Goal: Transaction & Acquisition: Purchase product/service

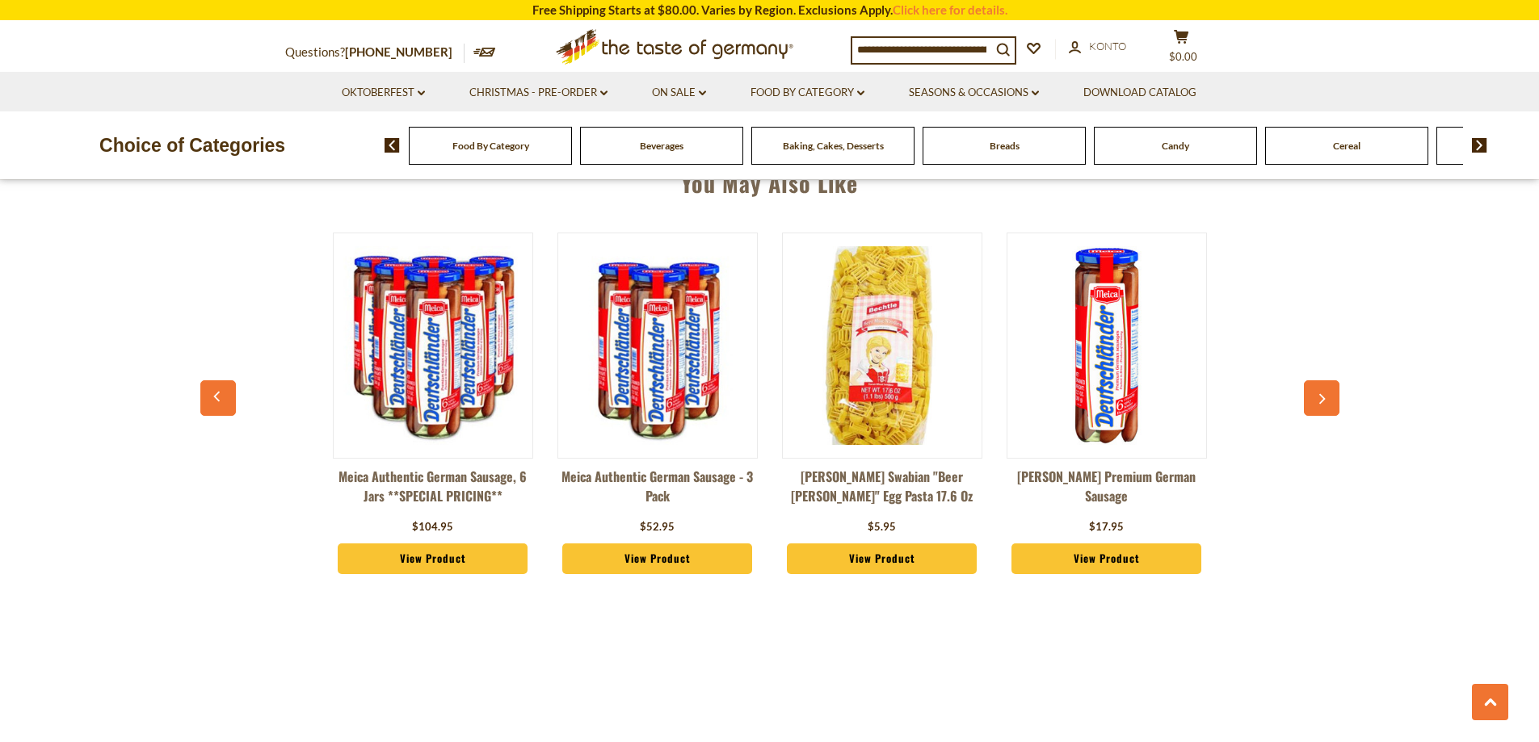
scroll to position [1212, 0]
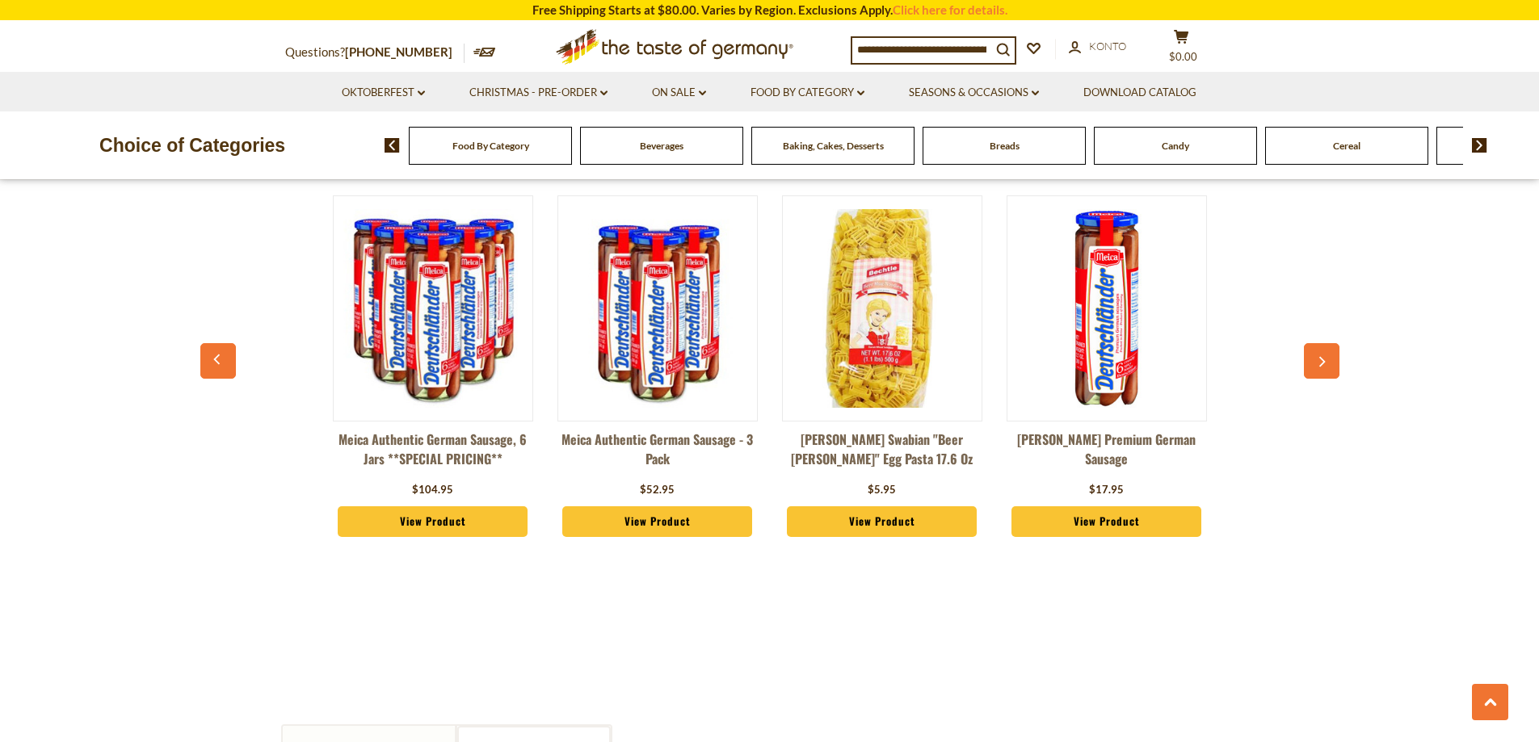
click at [1316, 351] on button "button" at bounding box center [1322, 361] width 36 height 36
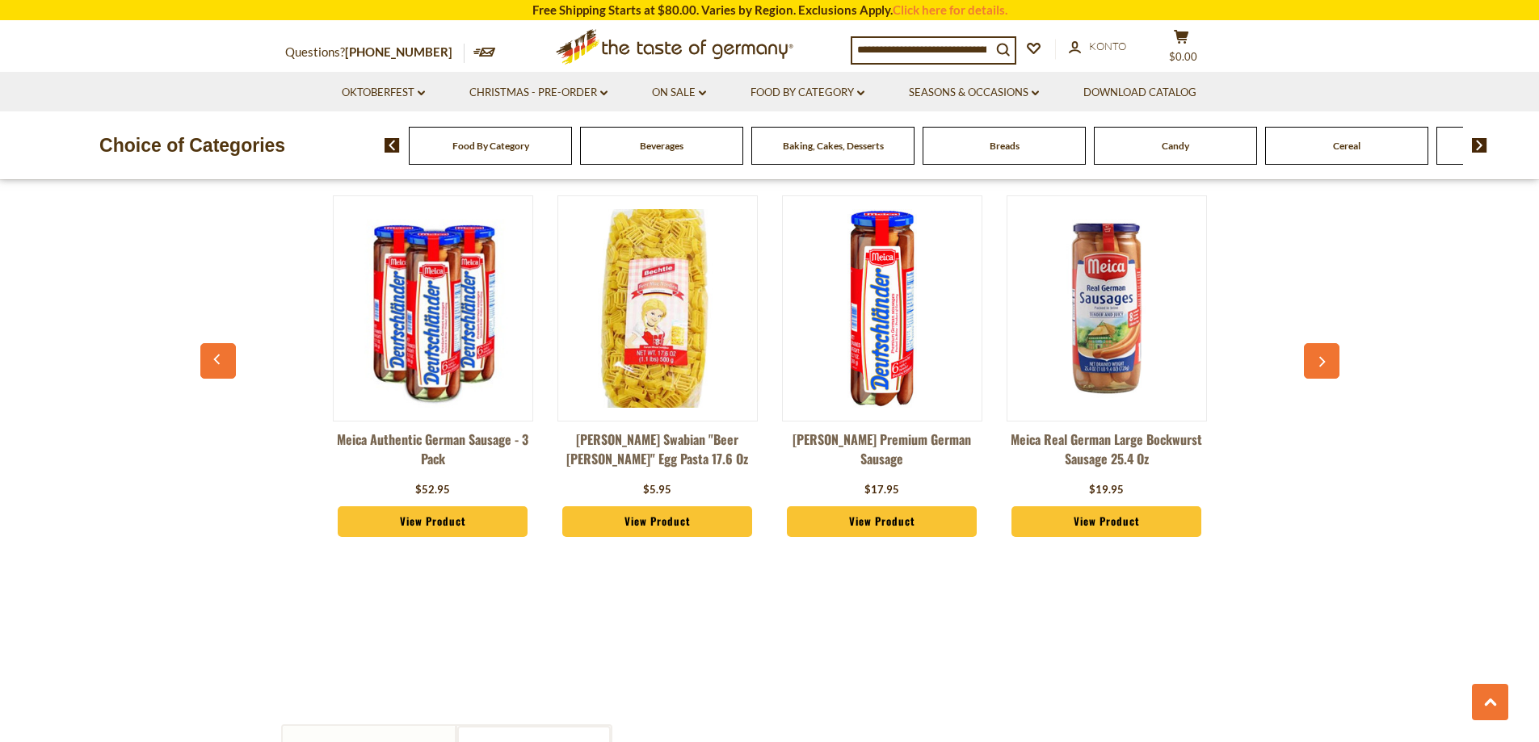
click at [1317, 350] on button "button" at bounding box center [1322, 361] width 36 height 36
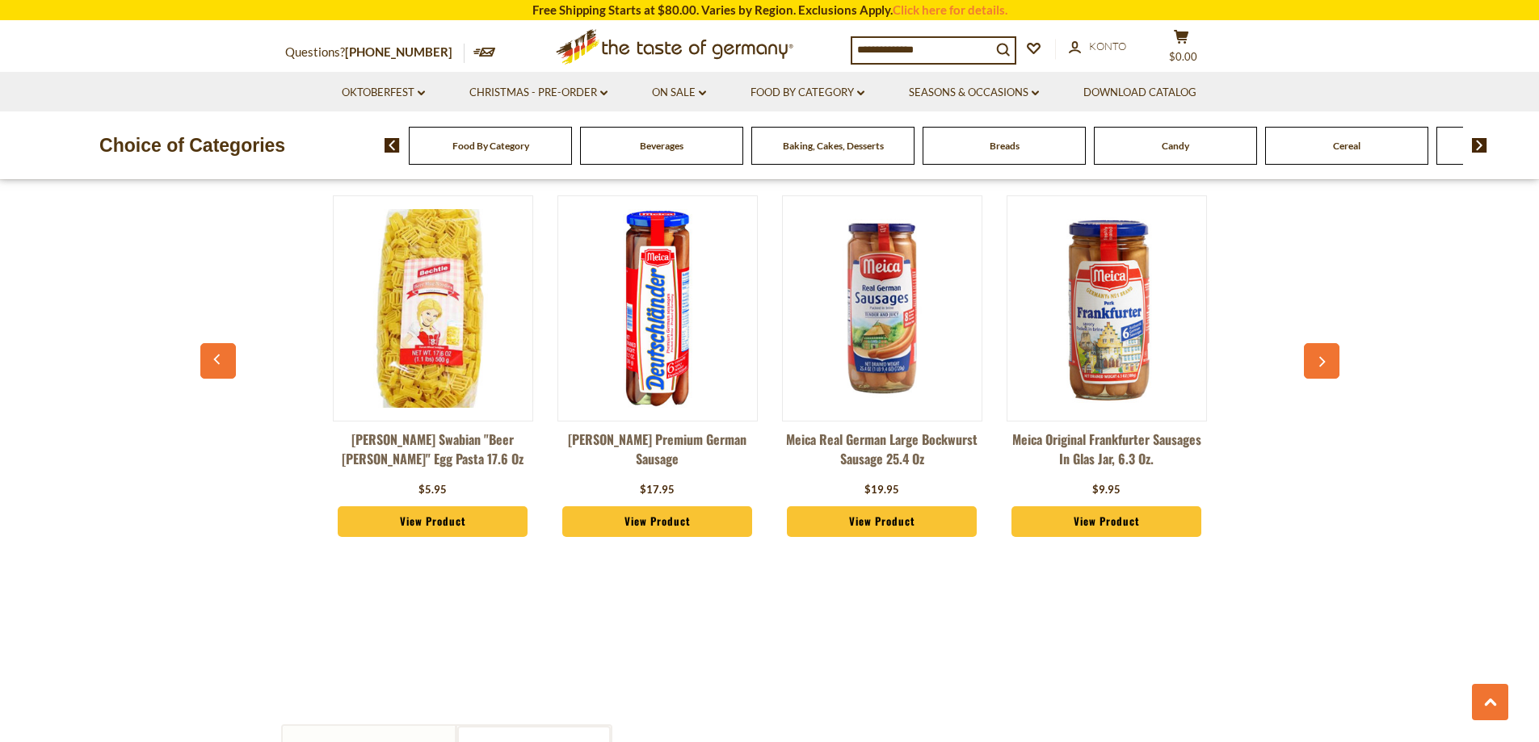
click at [1317, 350] on button "button" at bounding box center [1322, 361] width 36 height 36
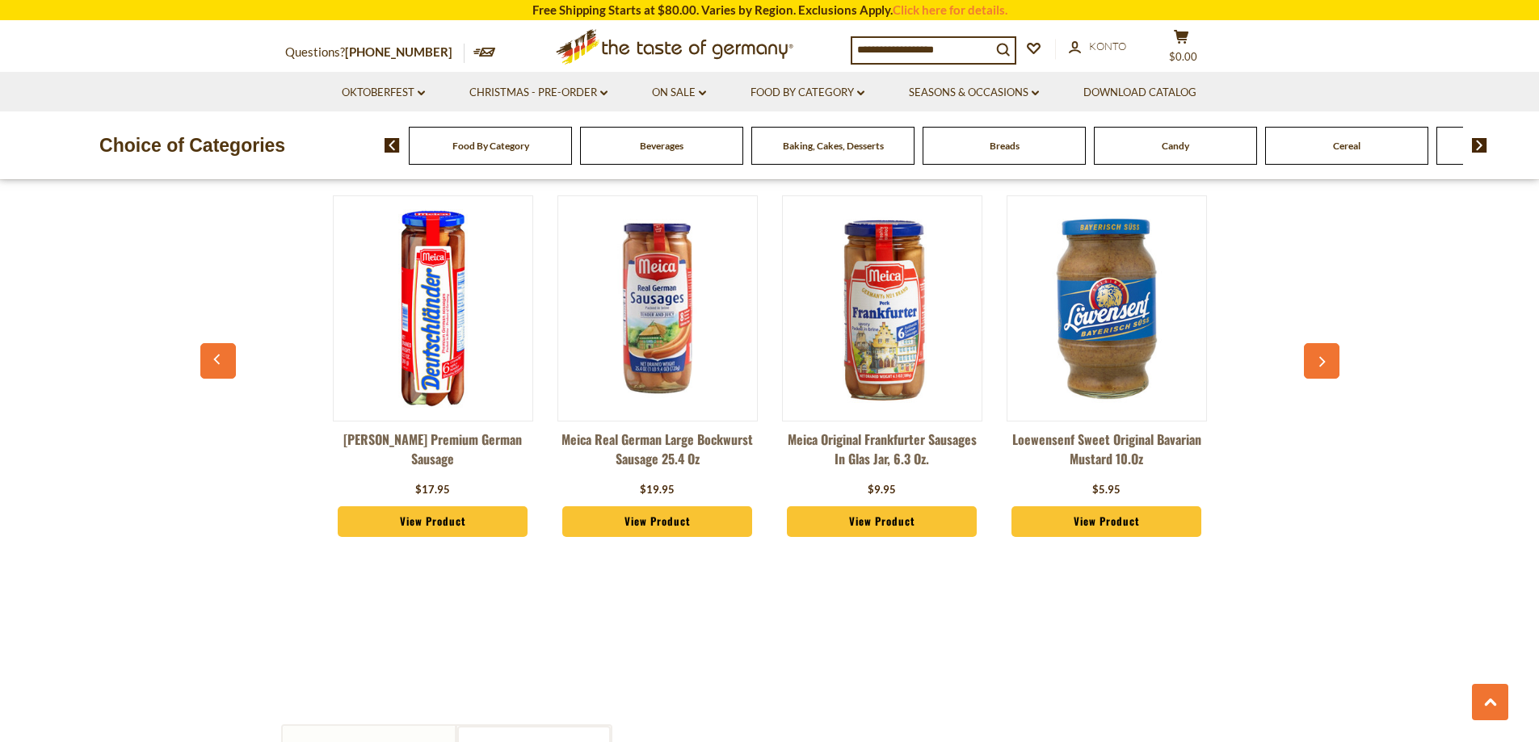
click at [1317, 350] on button "button" at bounding box center [1322, 361] width 36 height 36
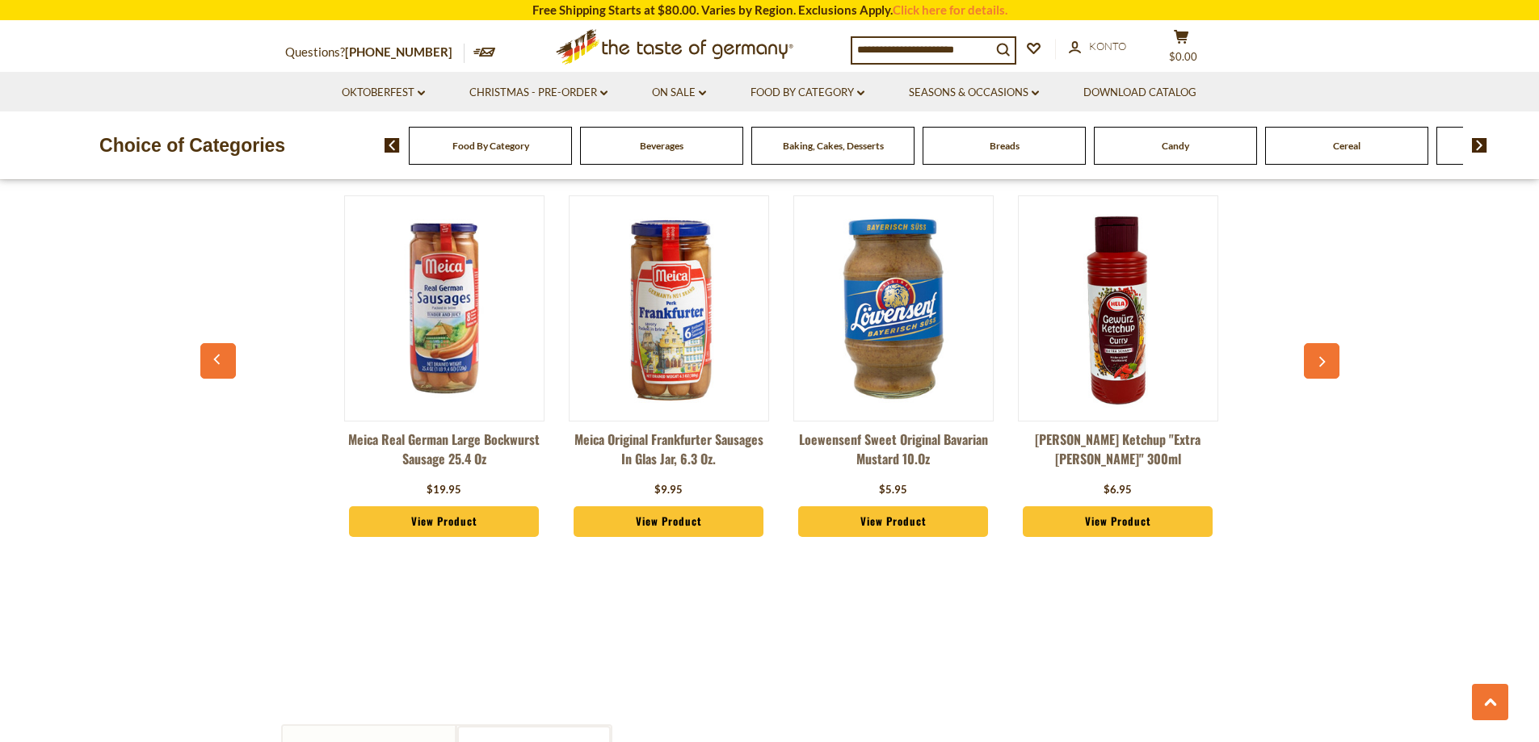
scroll to position [0, 898]
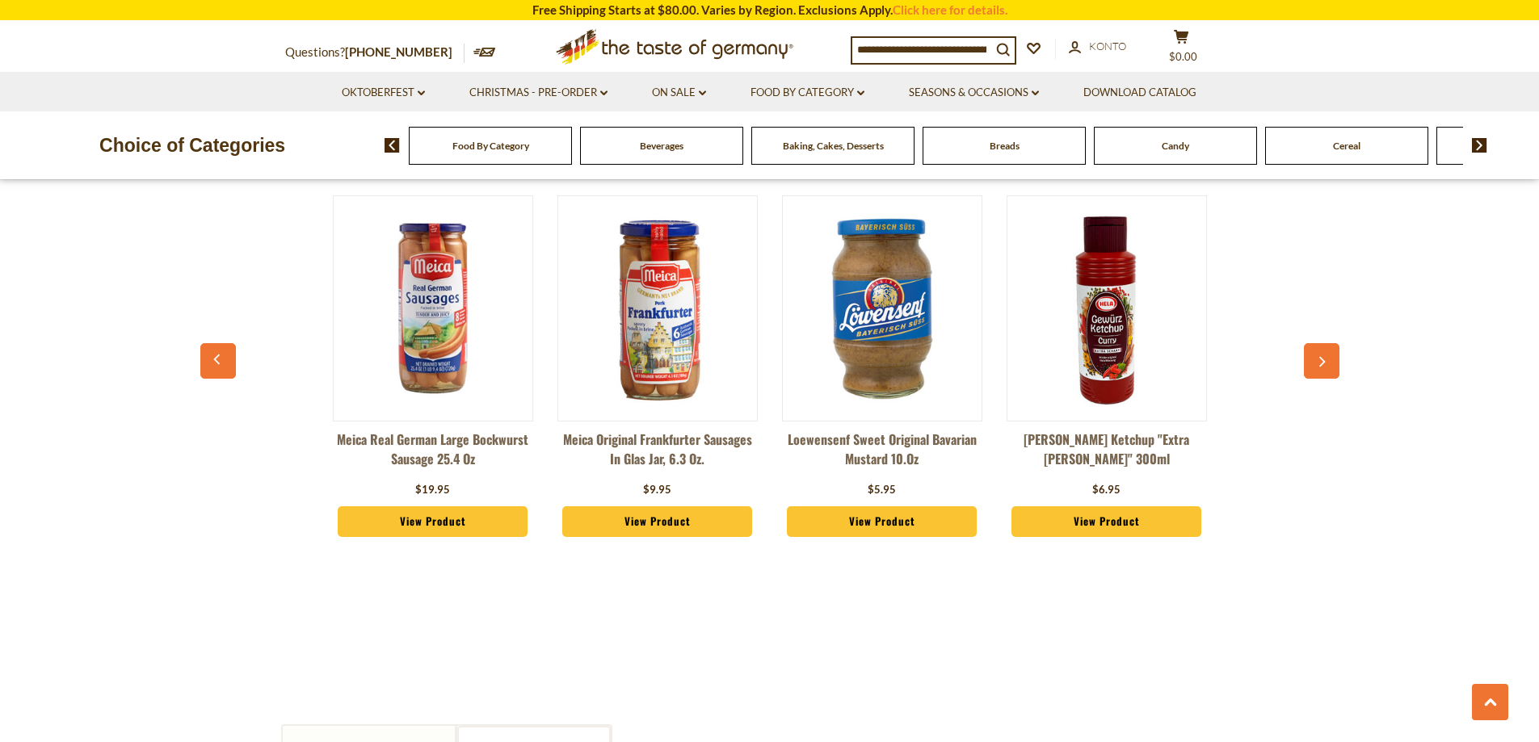
click at [1317, 350] on button "button" at bounding box center [1322, 361] width 36 height 36
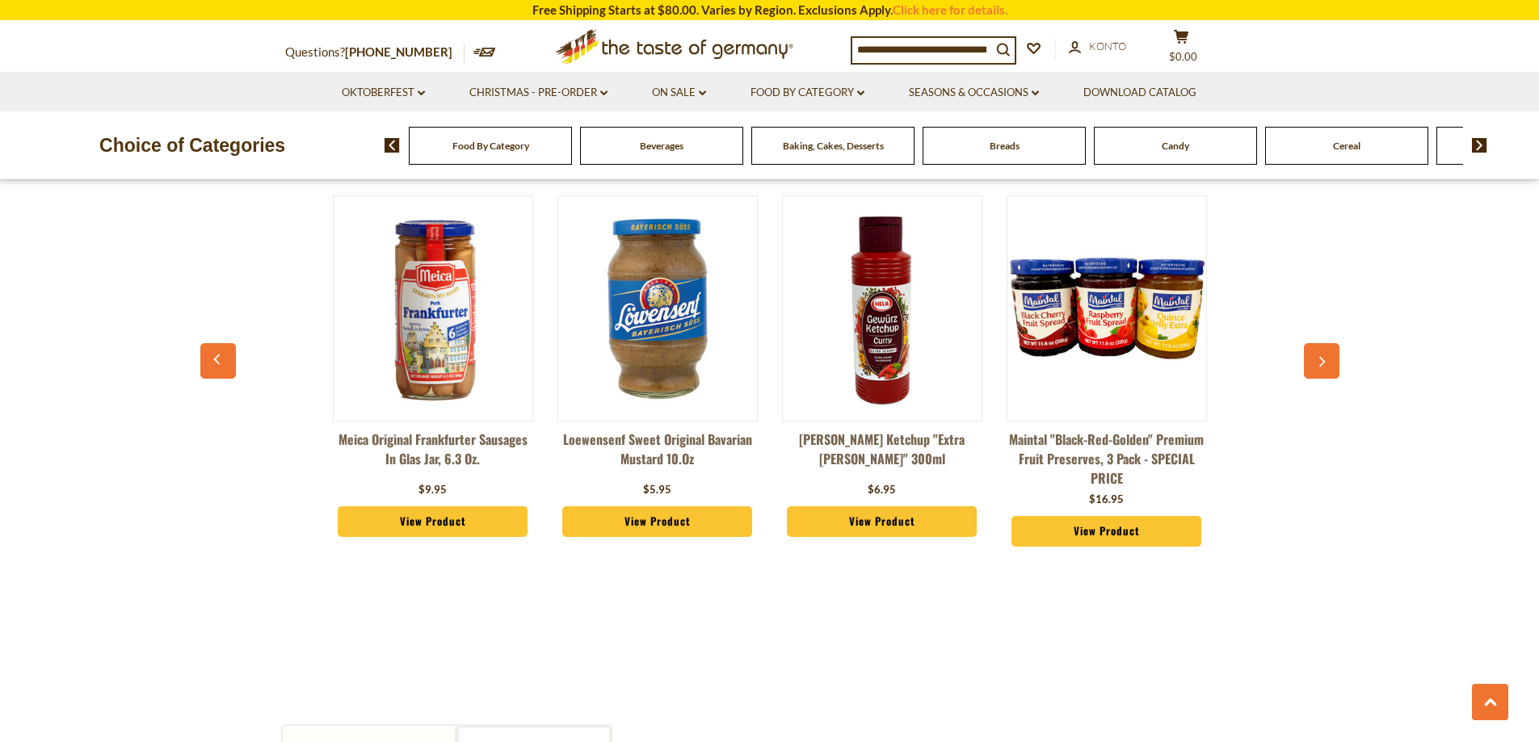
click at [1317, 350] on button "button" at bounding box center [1322, 361] width 36 height 36
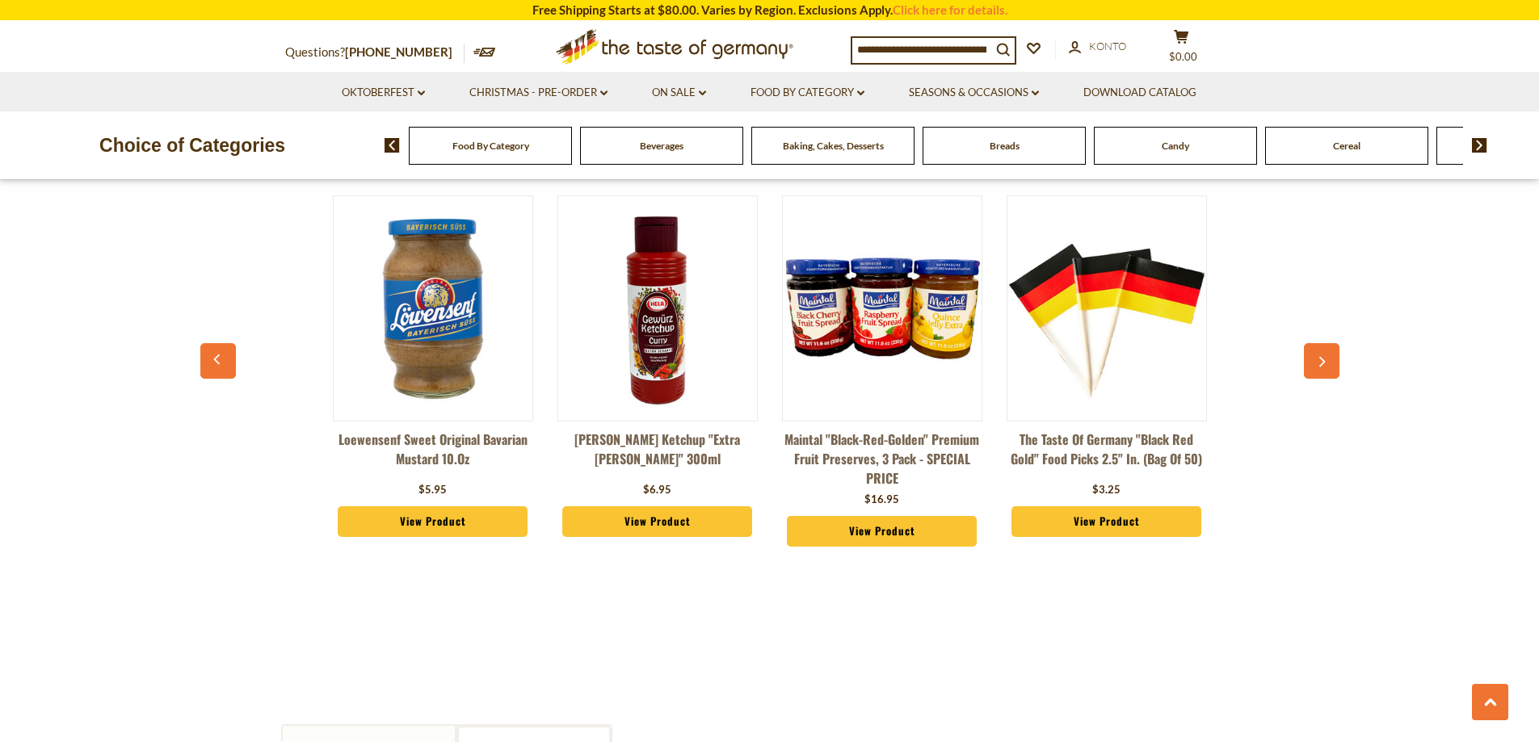
click at [1317, 350] on button "button" at bounding box center [1322, 361] width 36 height 36
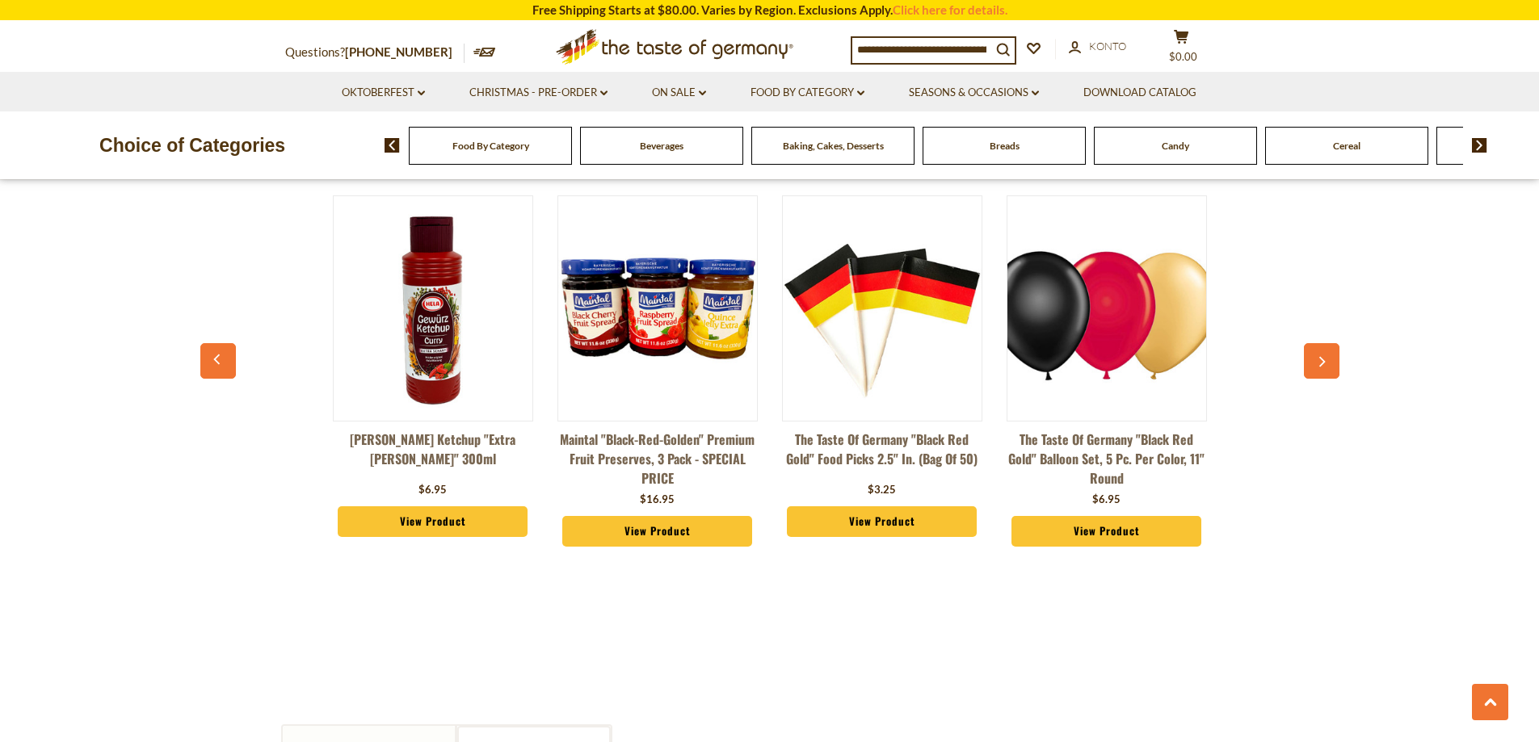
click at [1317, 350] on button "button" at bounding box center [1322, 361] width 36 height 36
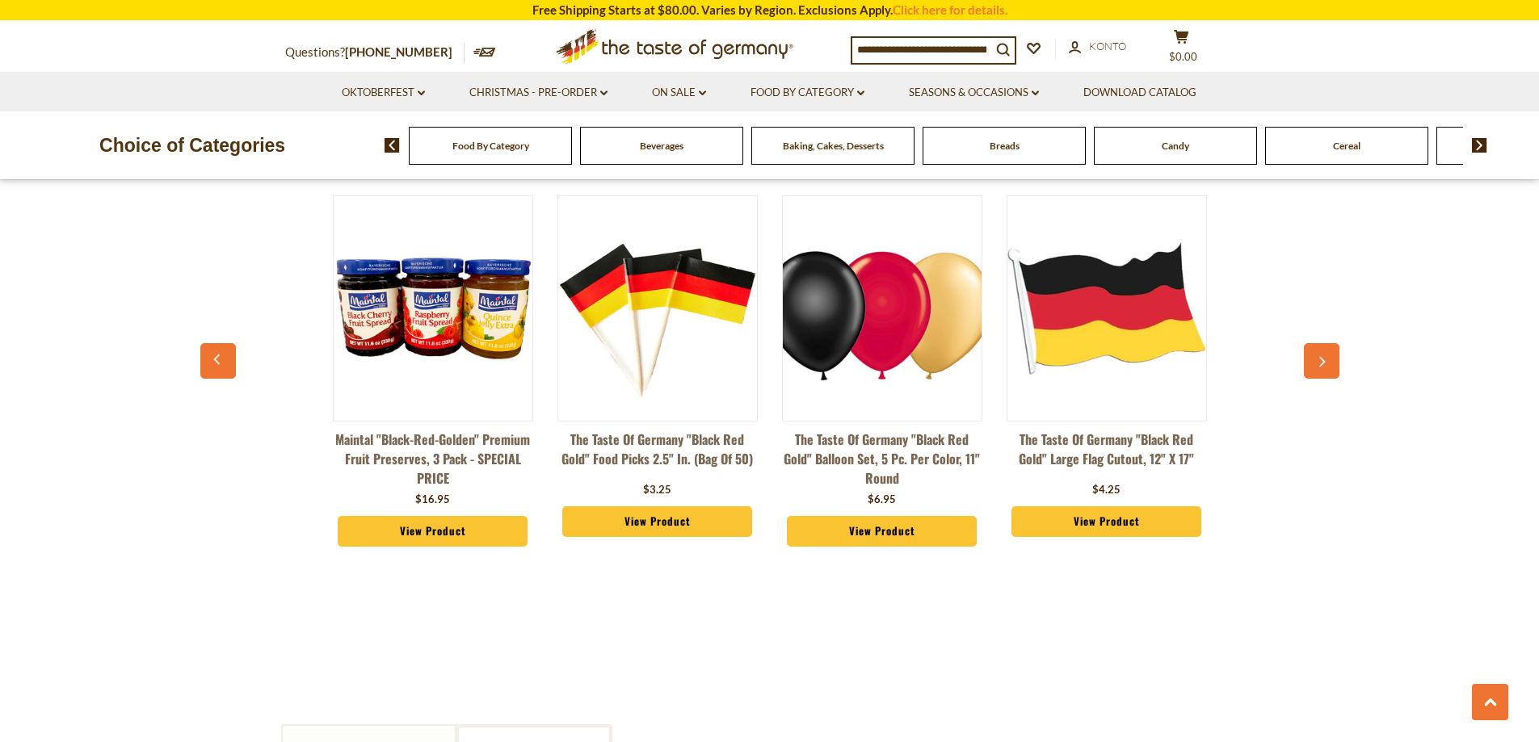
click at [1317, 350] on button "button" at bounding box center [1322, 361] width 36 height 36
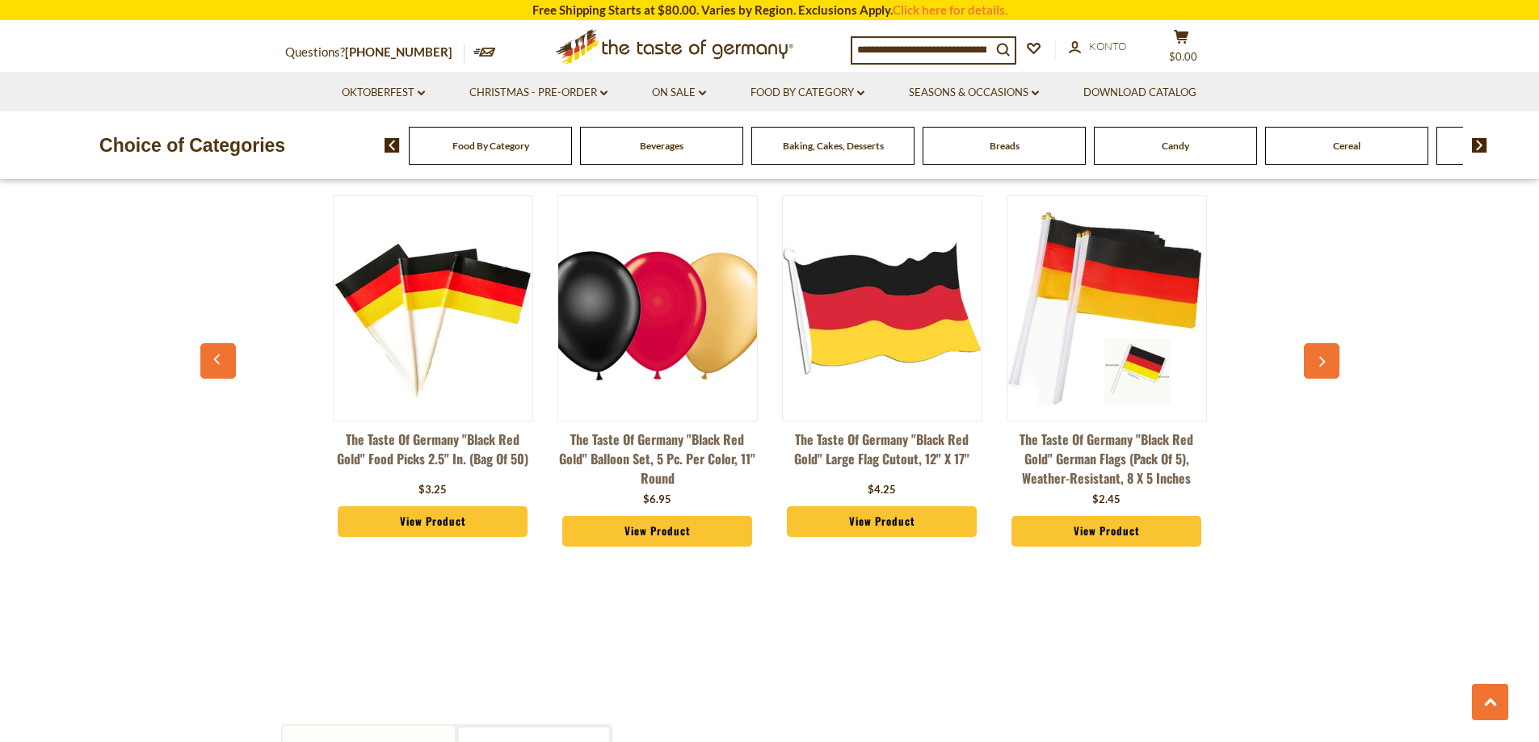
click at [1317, 350] on button "button" at bounding box center [1322, 361] width 36 height 36
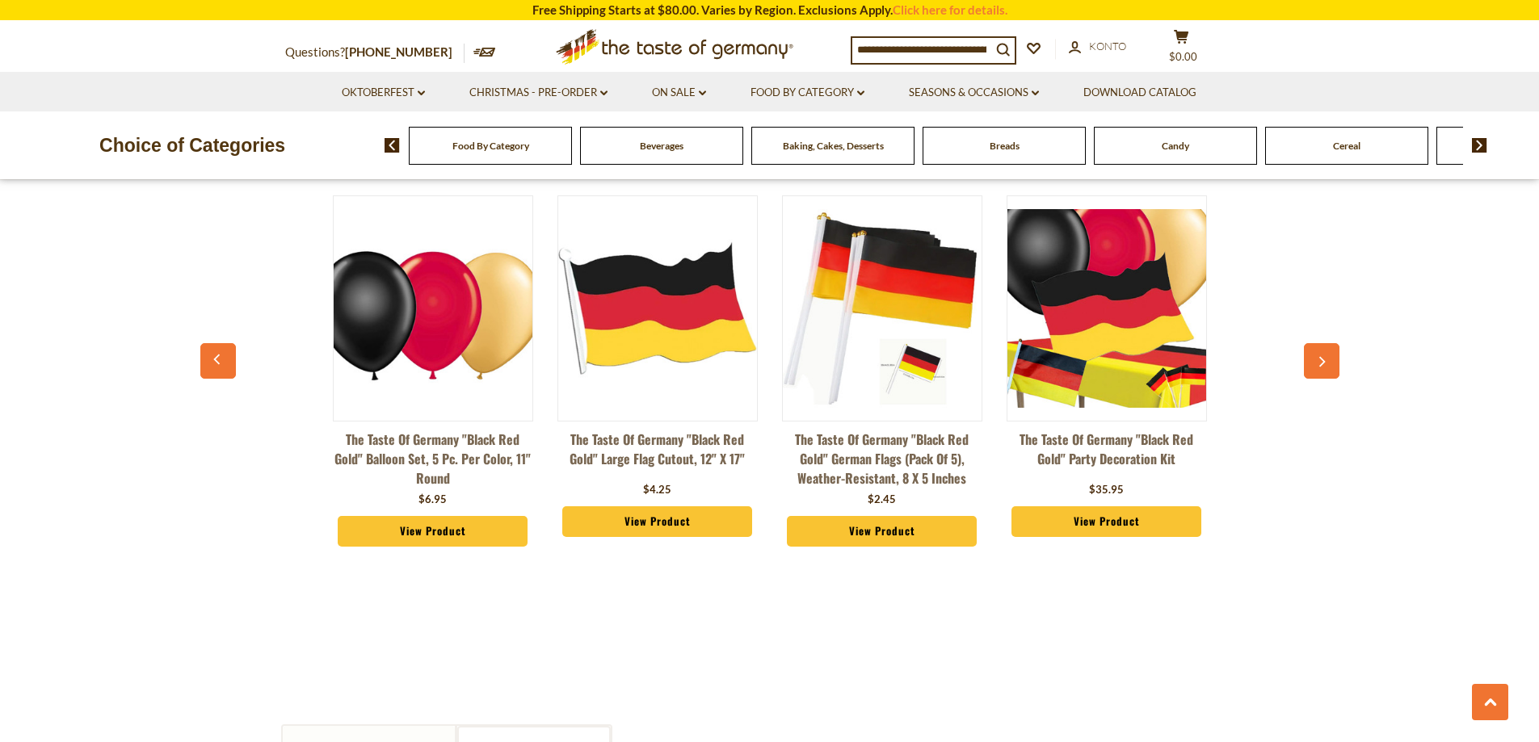
click at [1317, 350] on button "button" at bounding box center [1322, 361] width 36 height 36
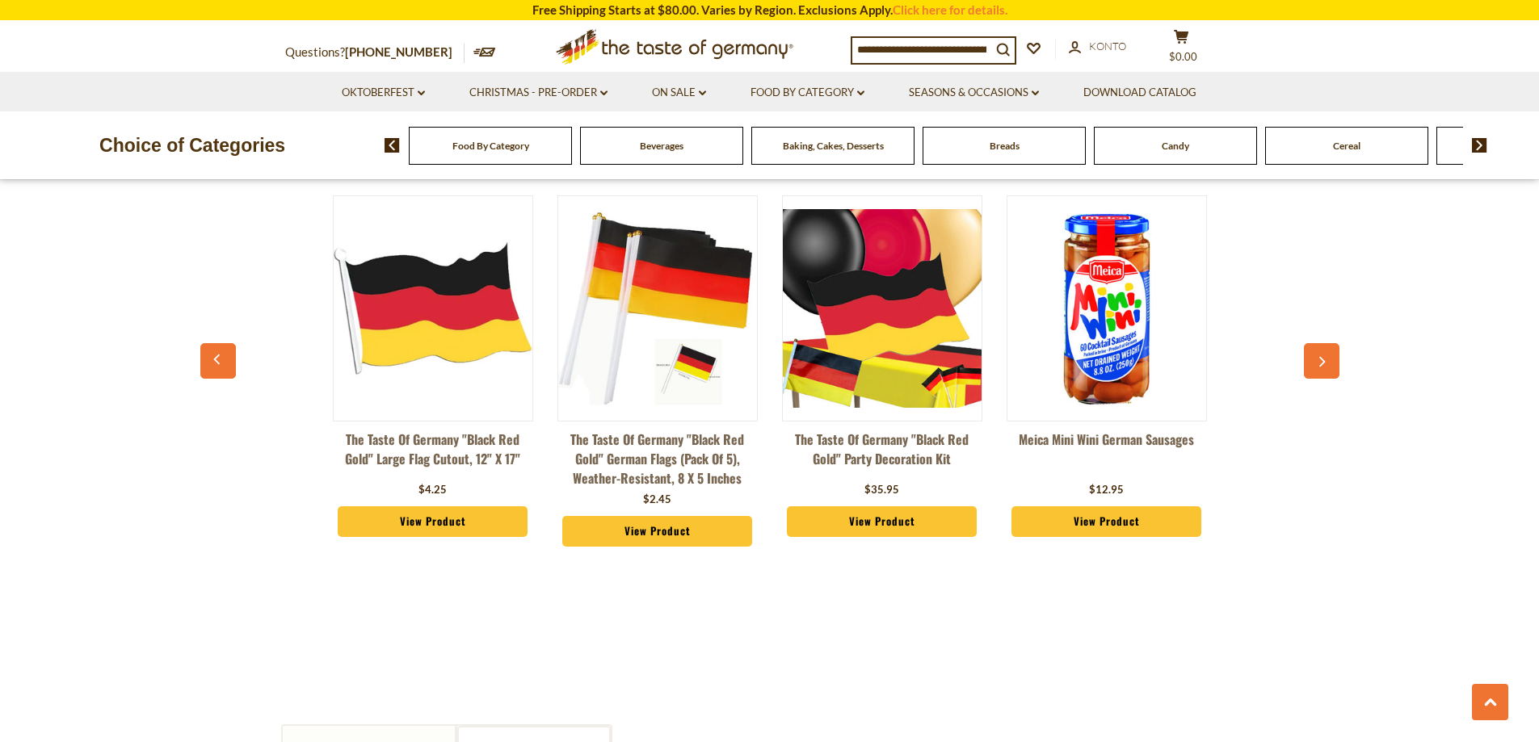
click at [1317, 350] on button "button" at bounding box center [1322, 361] width 36 height 36
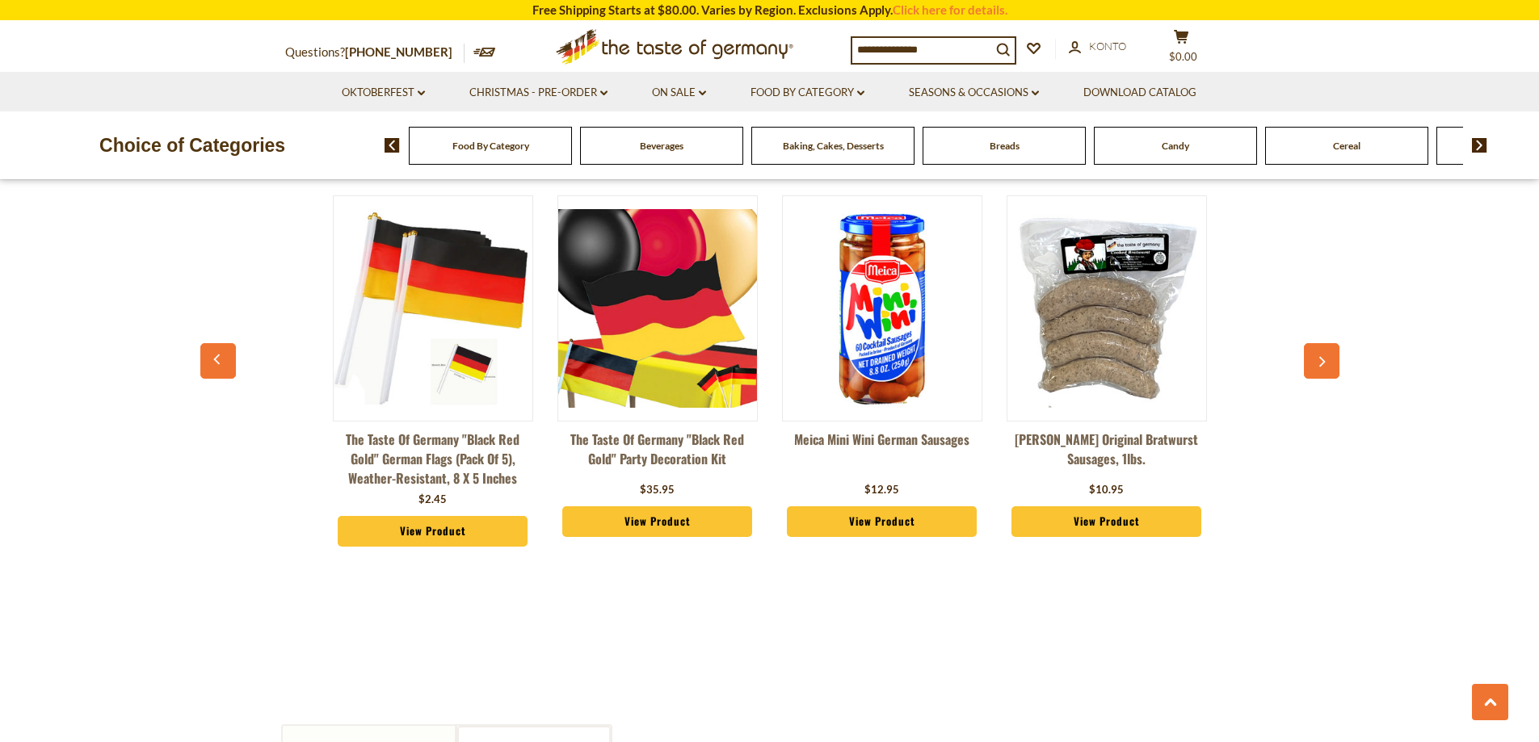
click at [1317, 350] on button "button" at bounding box center [1322, 361] width 36 height 36
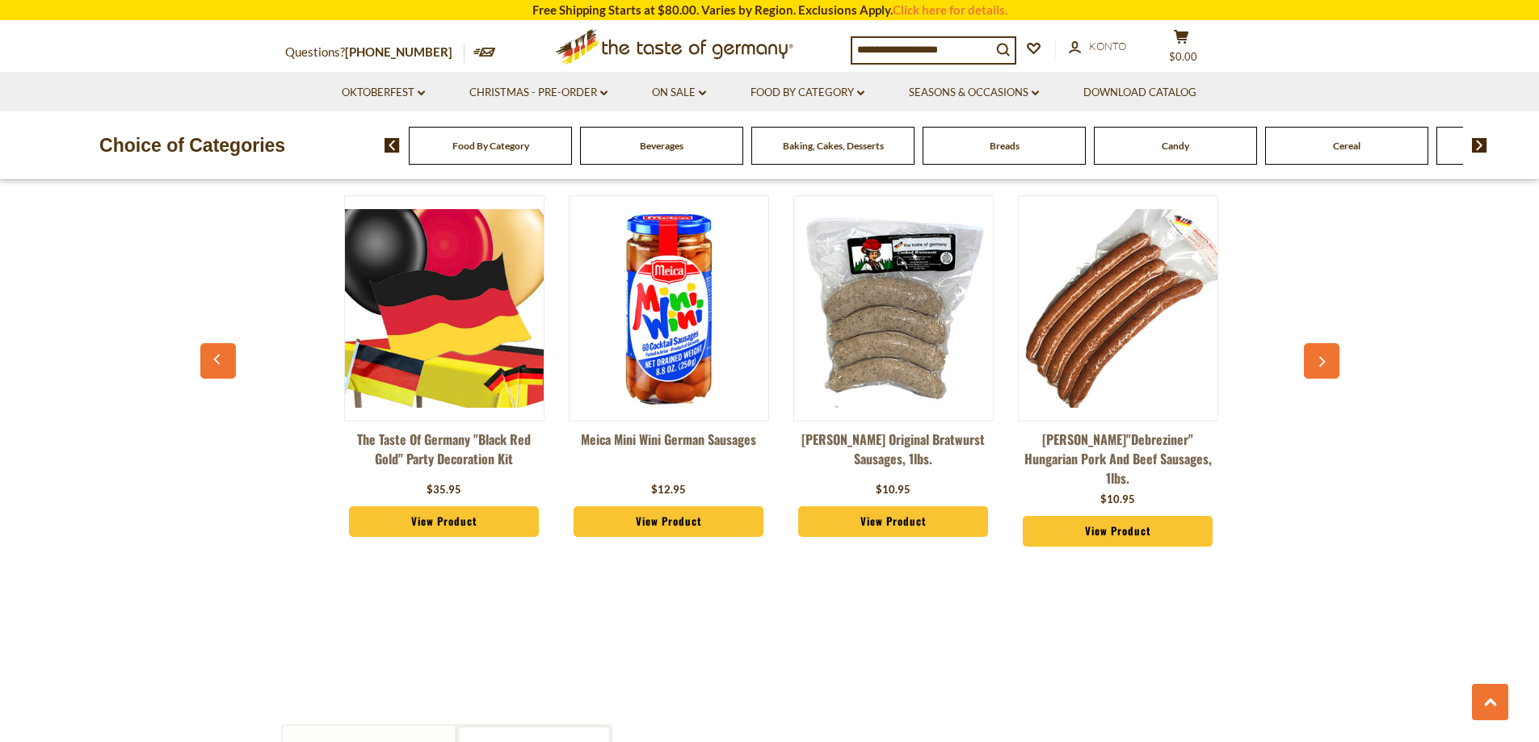
scroll to position [0, 2919]
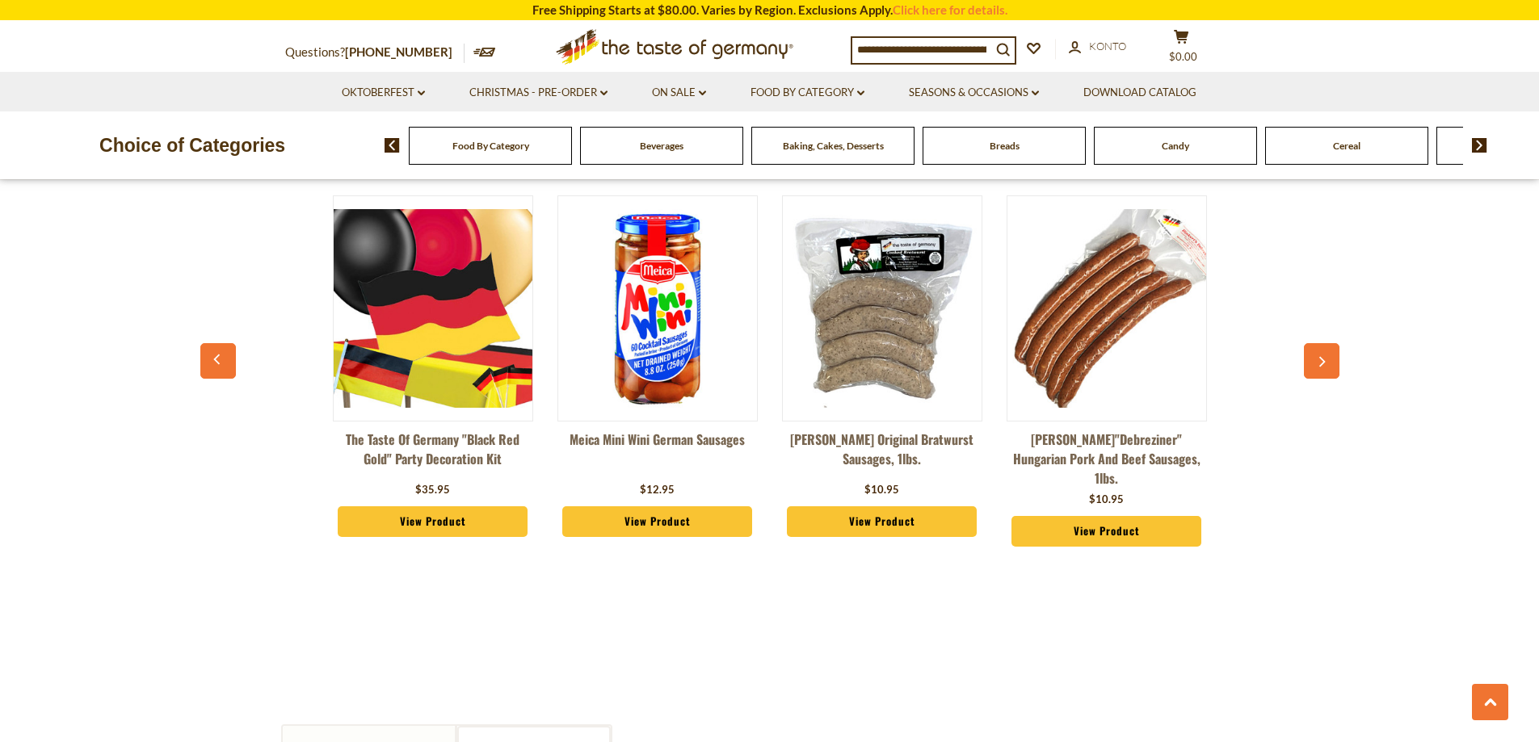
click at [1317, 350] on button "button" at bounding box center [1322, 361] width 36 height 36
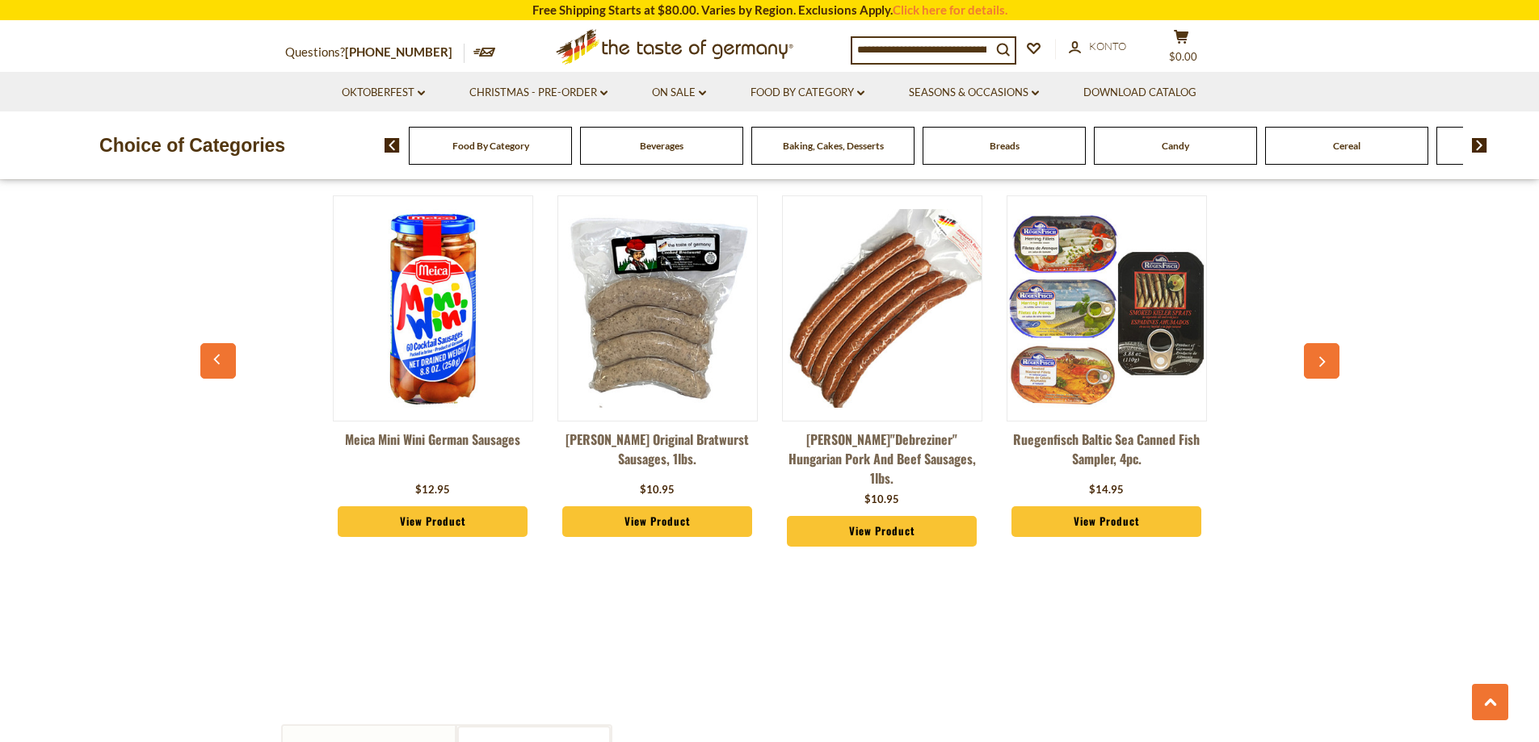
click at [1317, 350] on button "button" at bounding box center [1322, 361] width 36 height 36
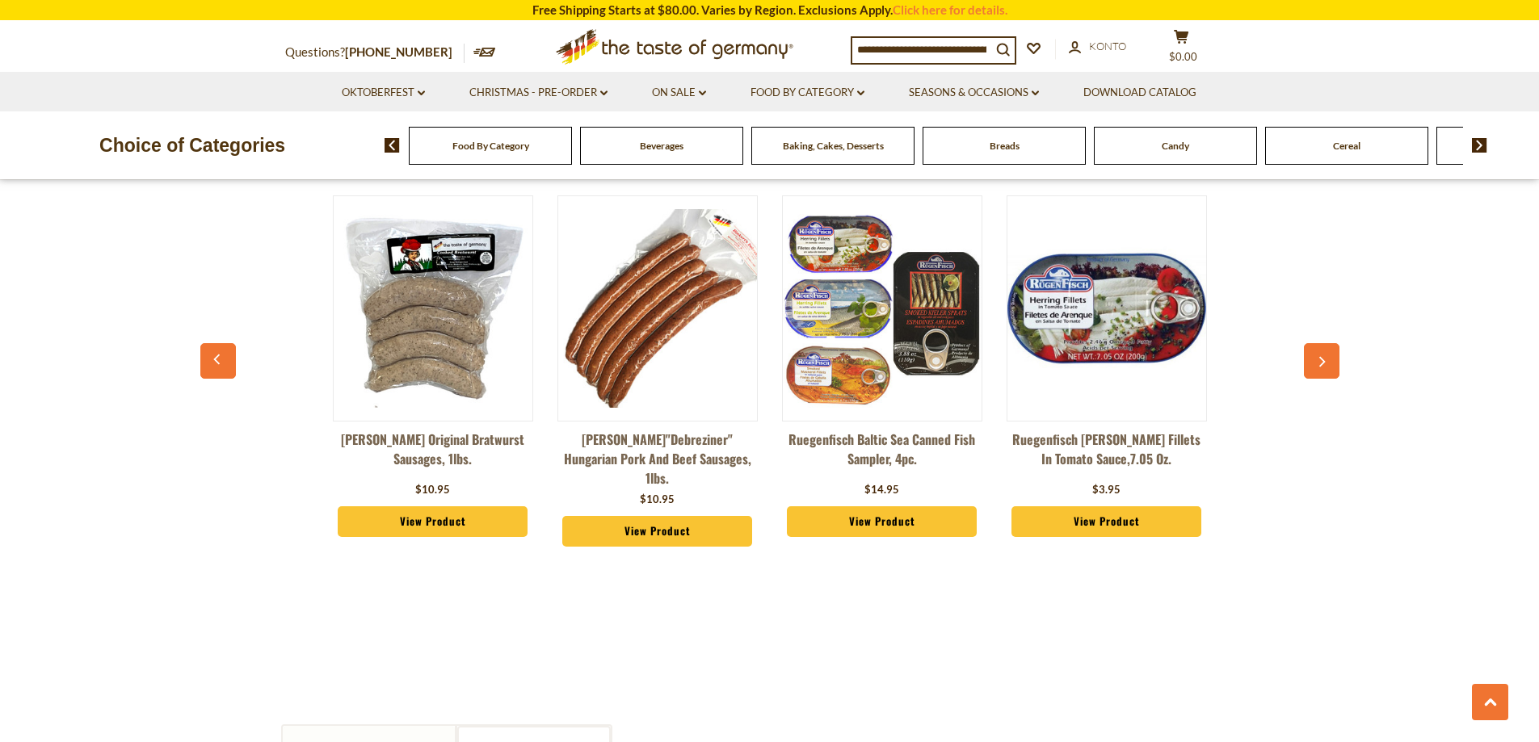
click at [1317, 350] on button "button" at bounding box center [1322, 361] width 36 height 36
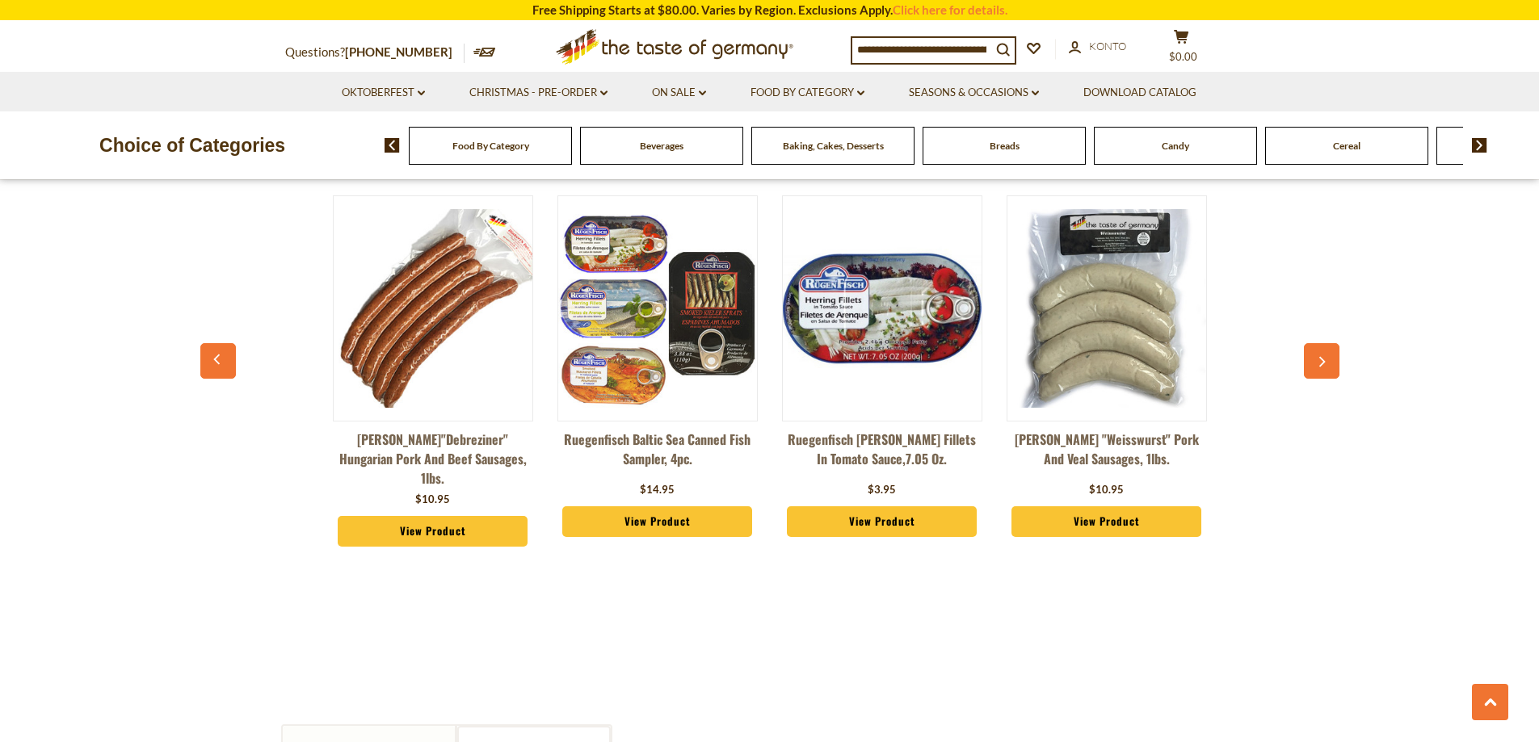
click at [1317, 350] on button "button" at bounding box center [1322, 361] width 36 height 36
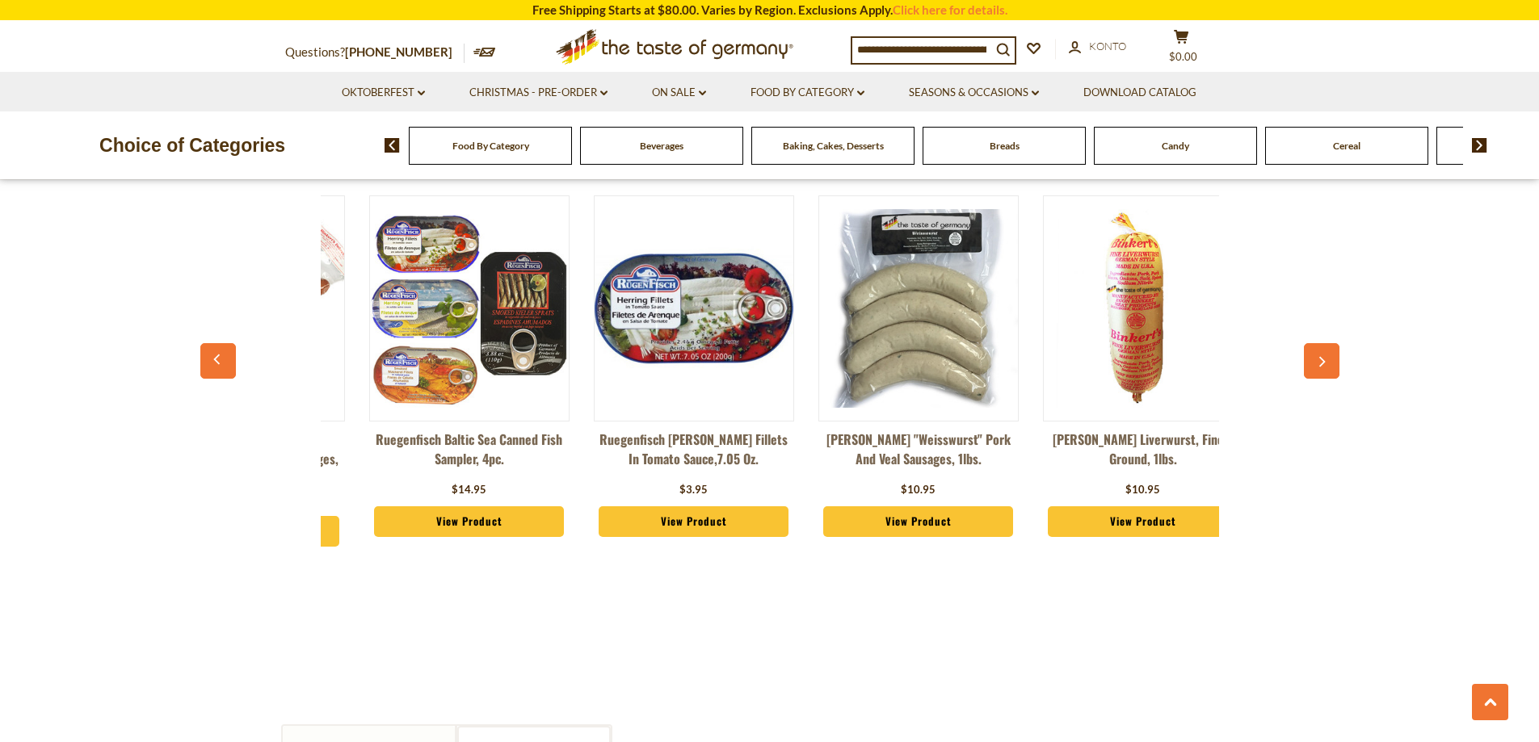
scroll to position [0, 3817]
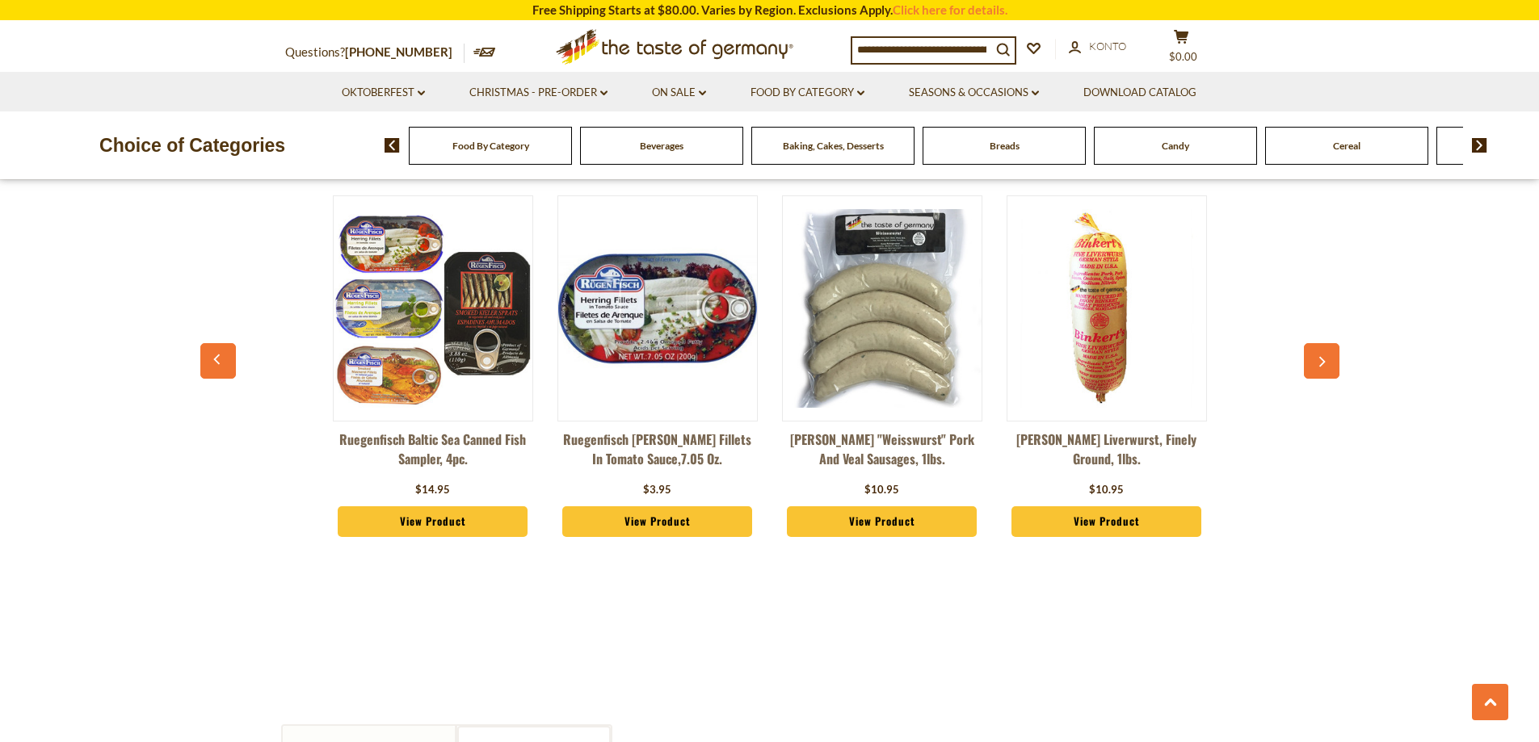
click at [1317, 350] on button "button" at bounding box center [1322, 361] width 36 height 36
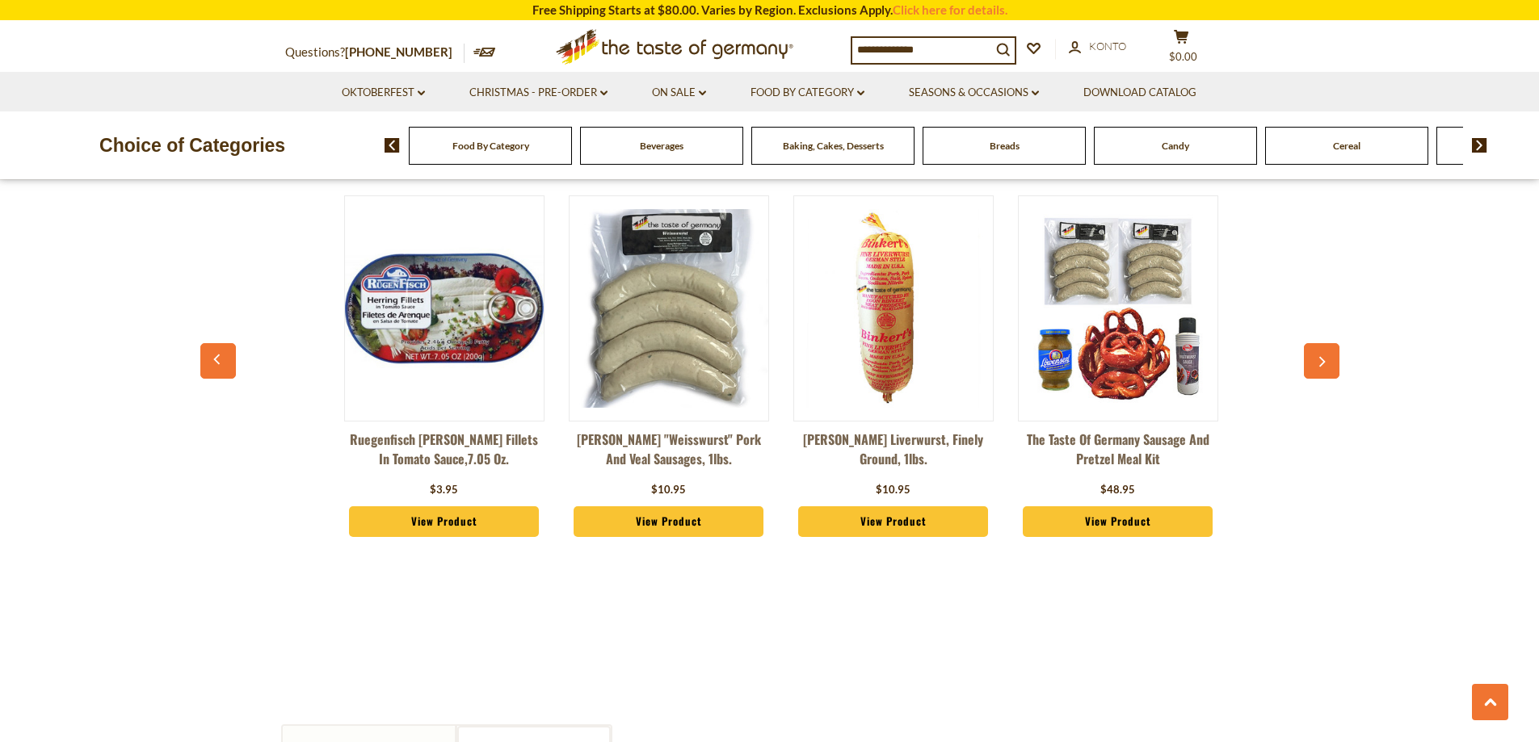
scroll to position [0, 4042]
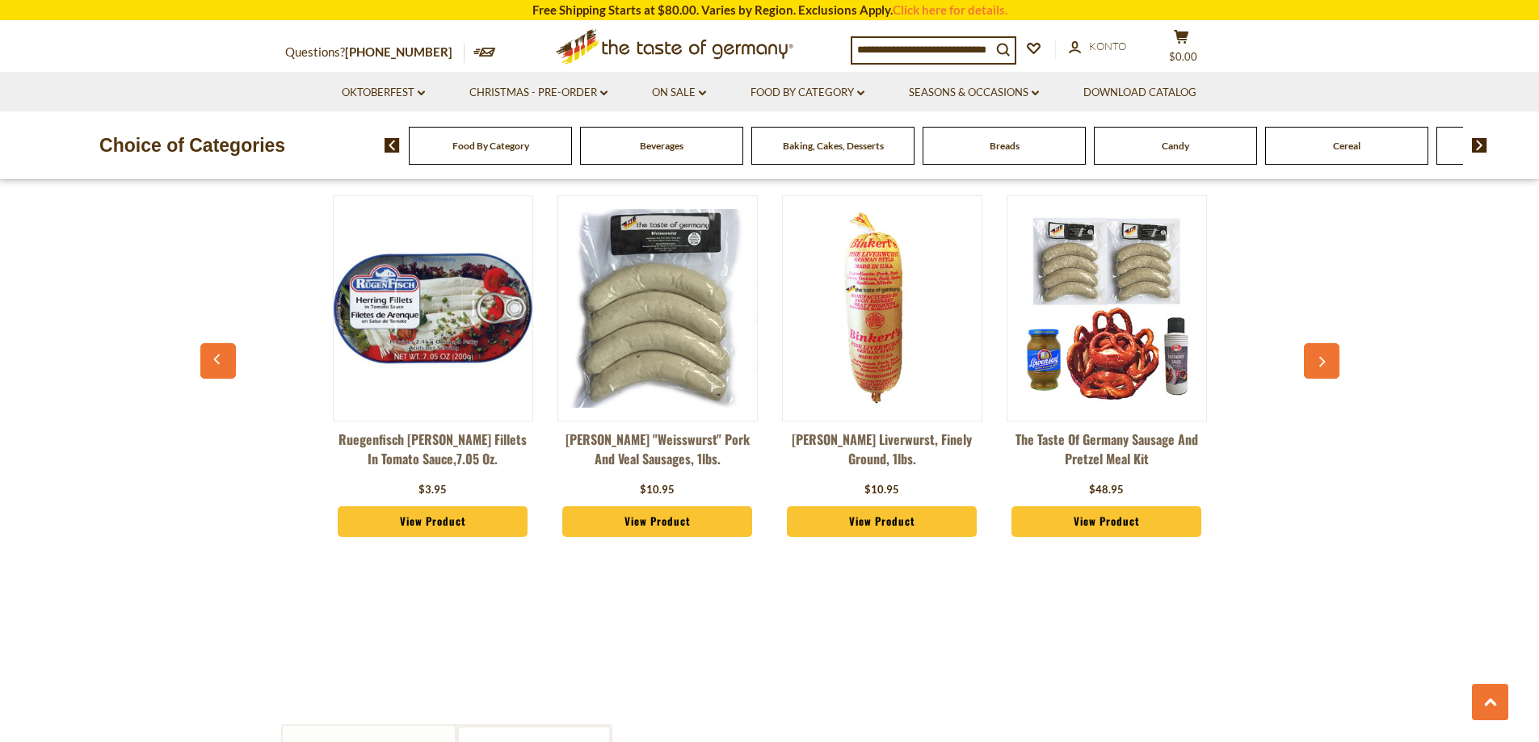
click at [1317, 350] on button "button" at bounding box center [1322, 361] width 36 height 36
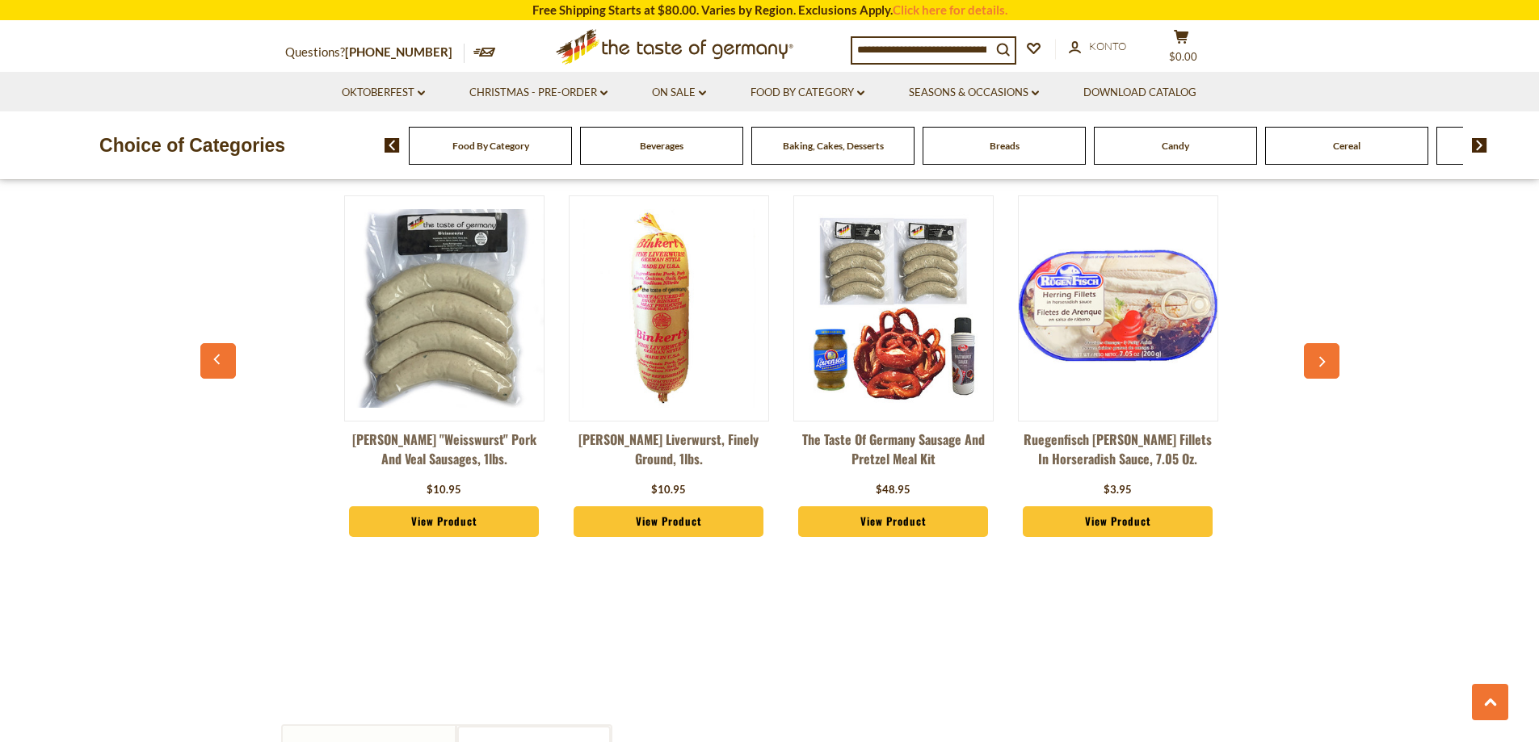
scroll to position [0, 4266]
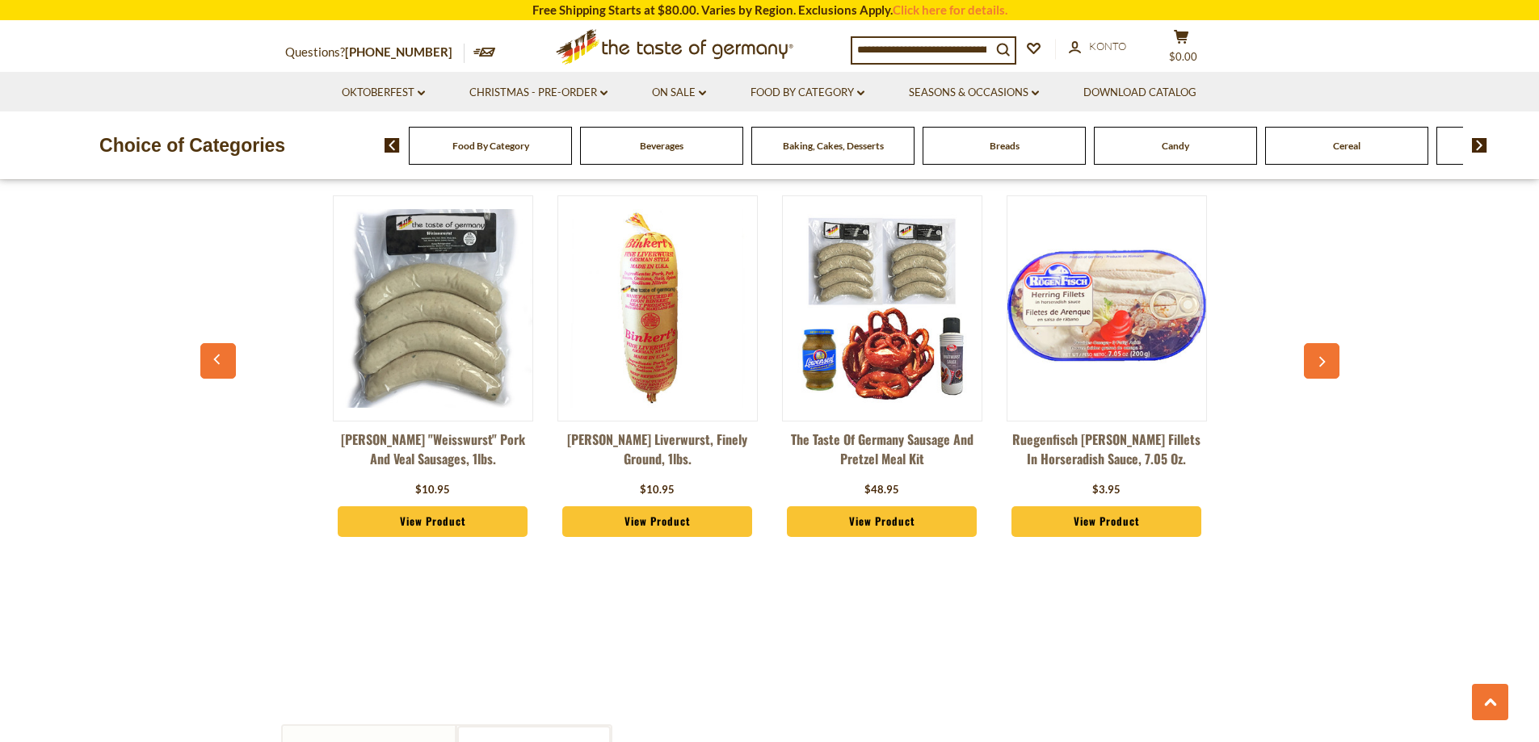
click at [914, 353] on img at bounding box center [882, 308] width 199 height 199
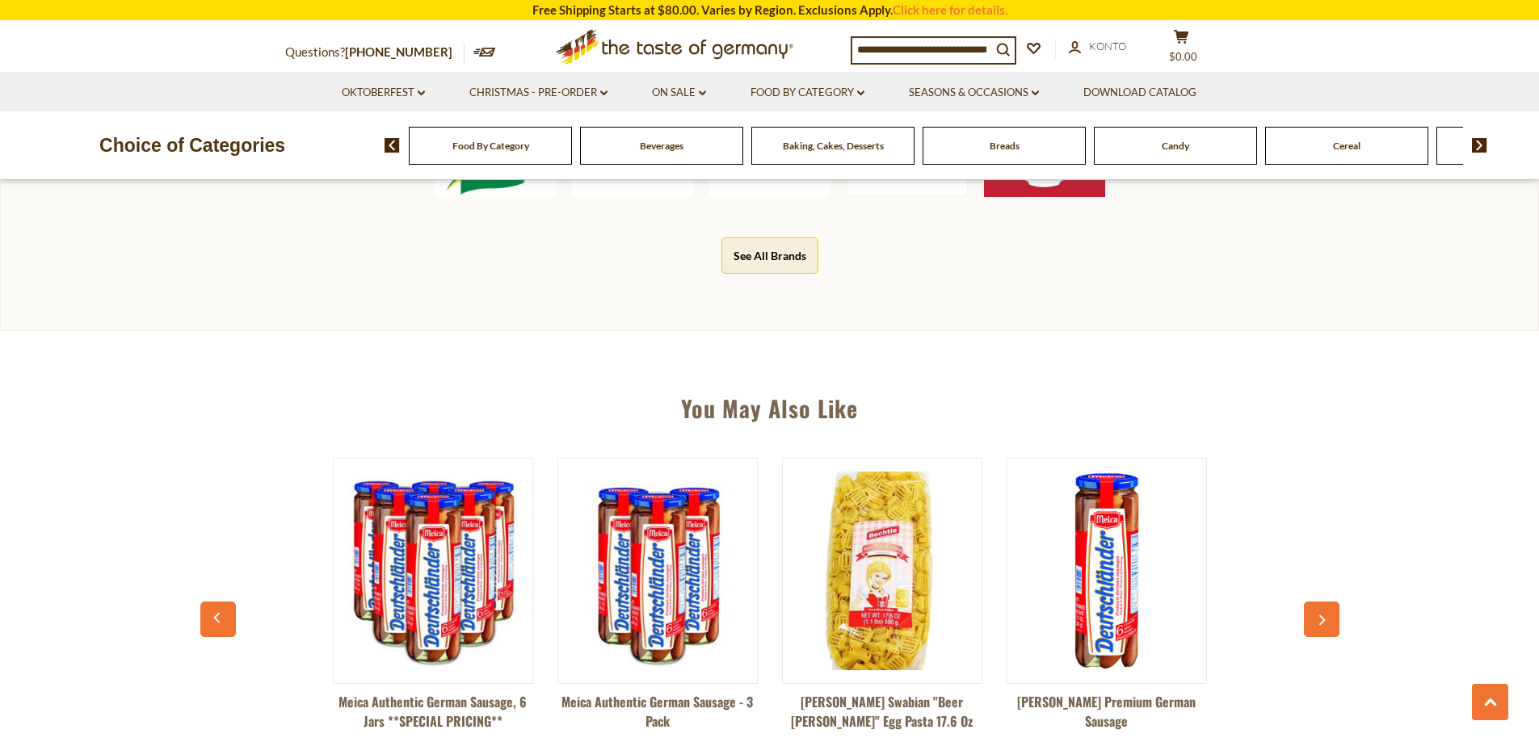
scroll to position [888, 0]
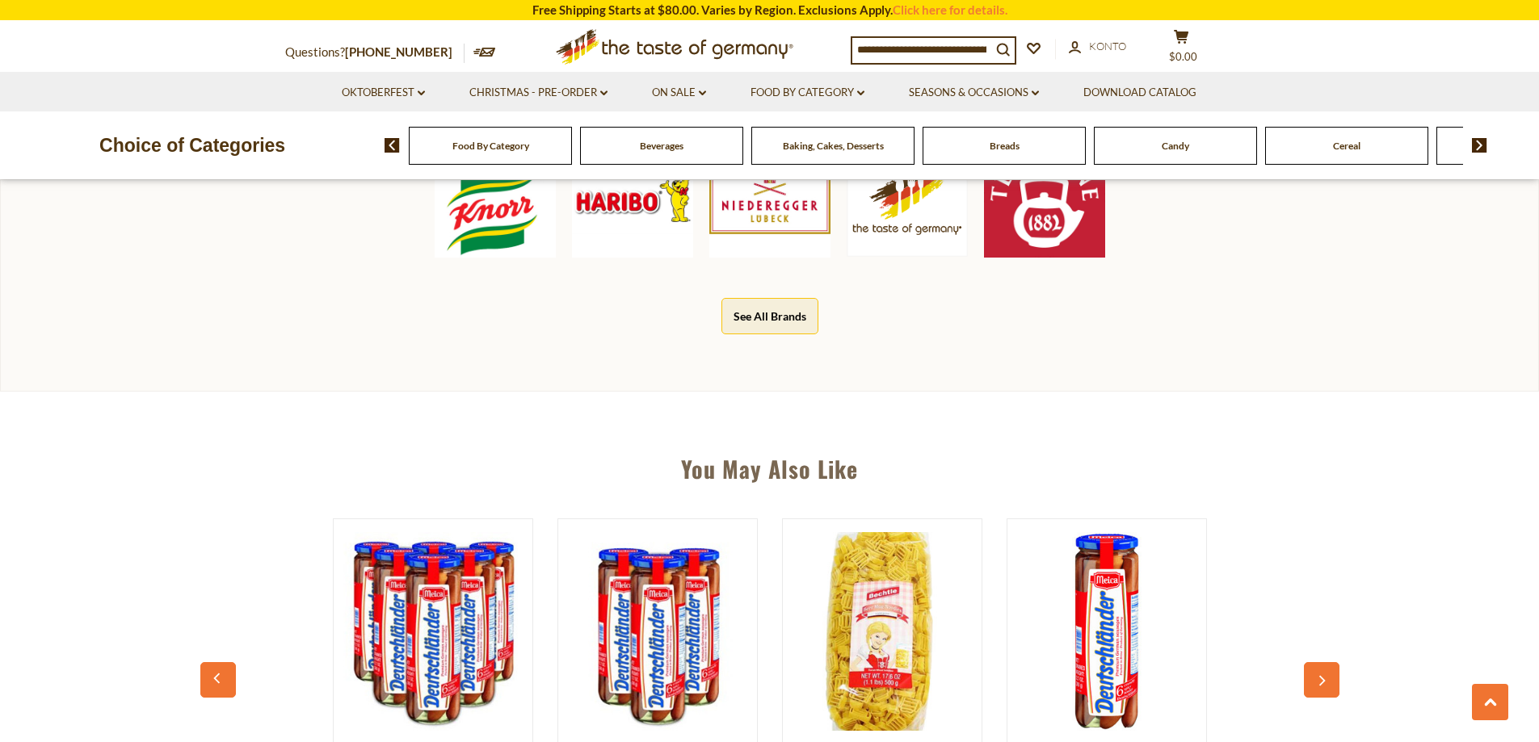
click at [917, 45] on input at bounding box center [921, 49] width 139 height 23
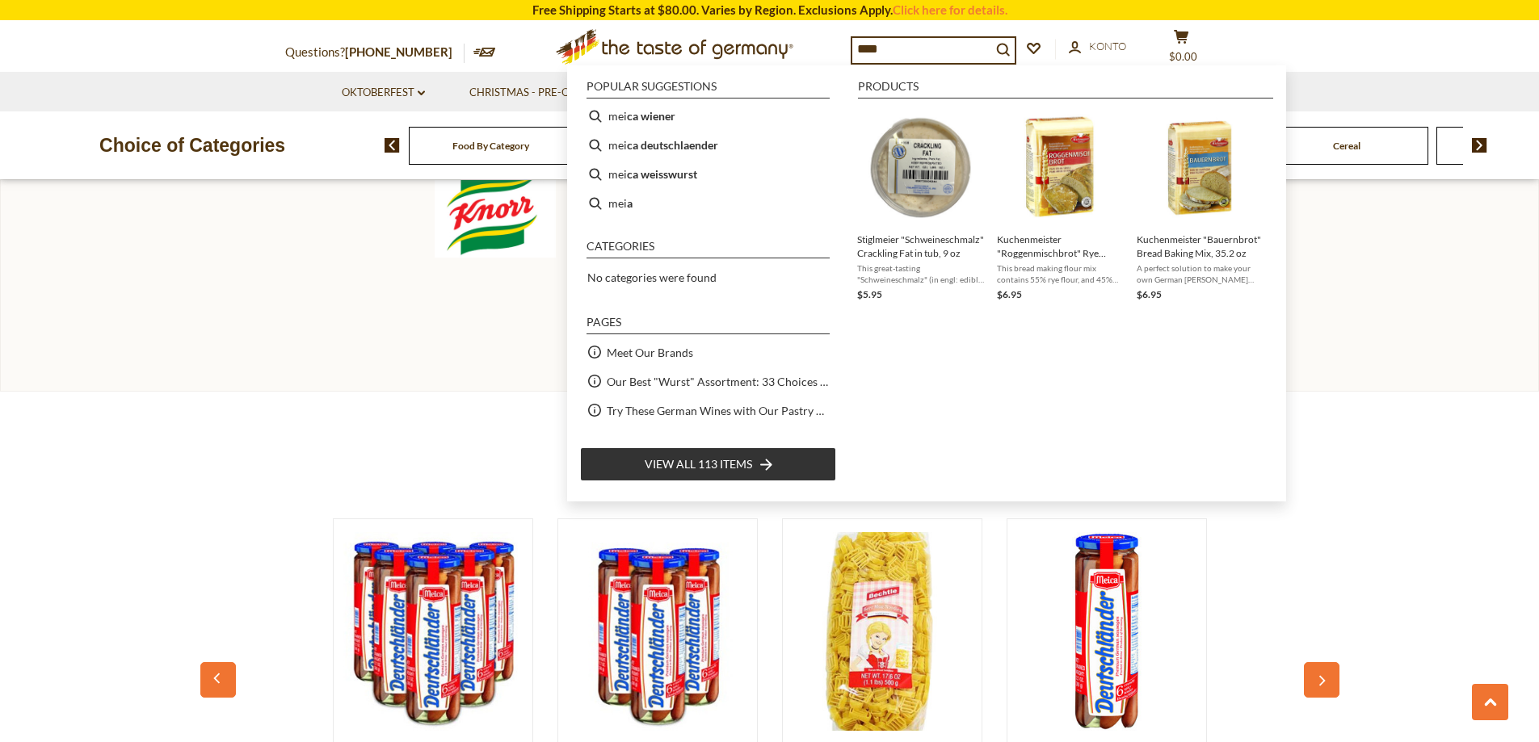
type input "*****"
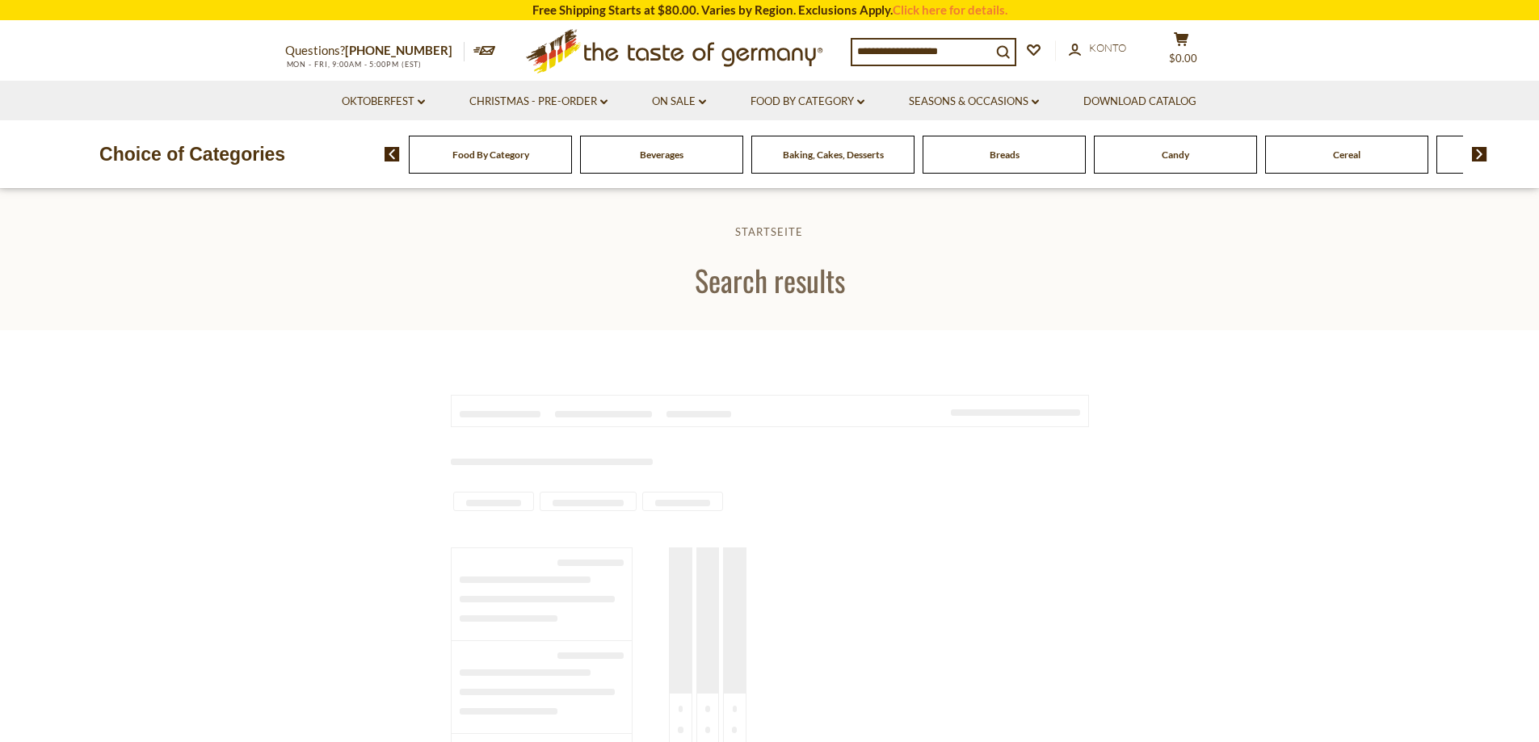
type input "*****"
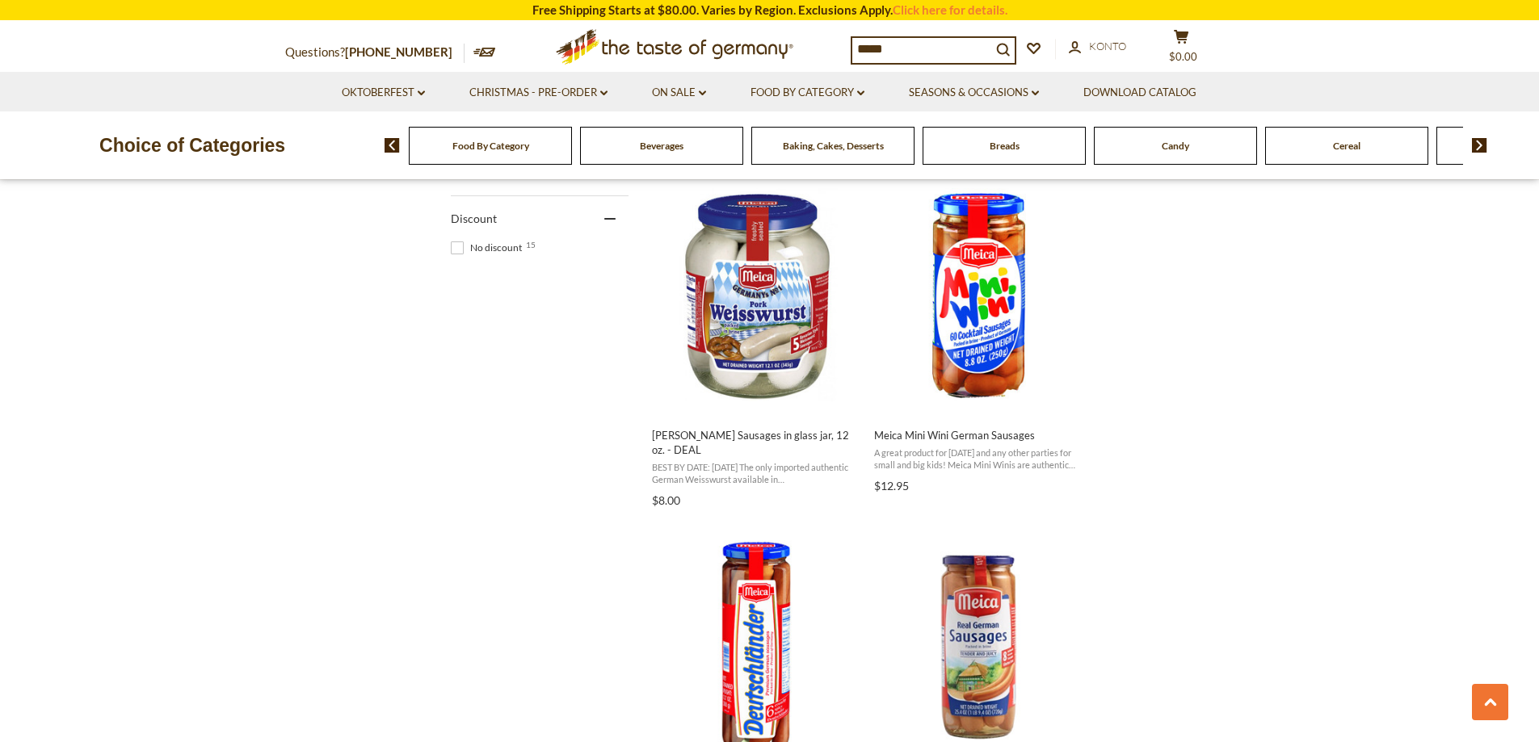
scroll to position [1050, 0]
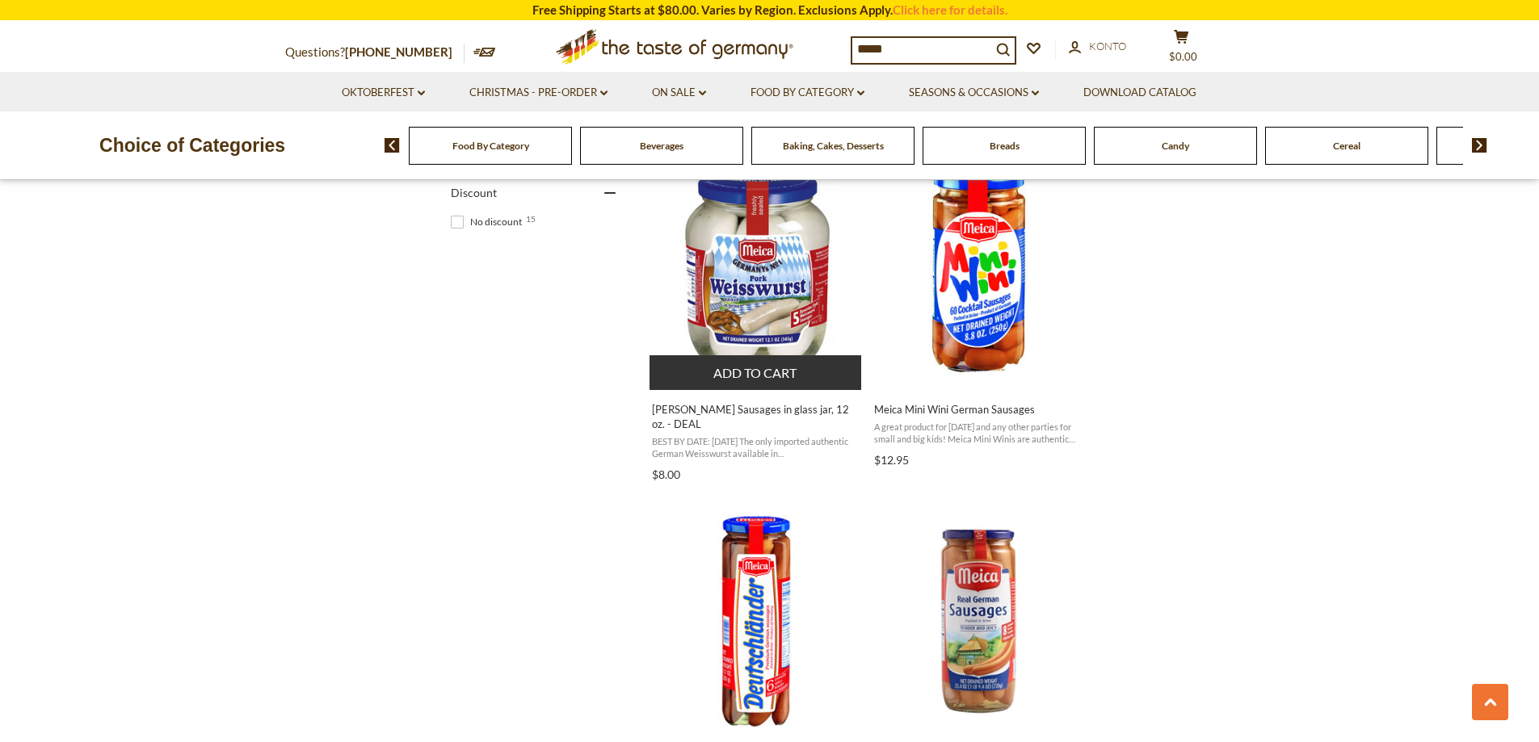
click at [750, 320] on img "Meica Weisswurst Sausages in glass jar, 12 oz. - DEAL" at bounding box center [756, 269] width 214 height 214
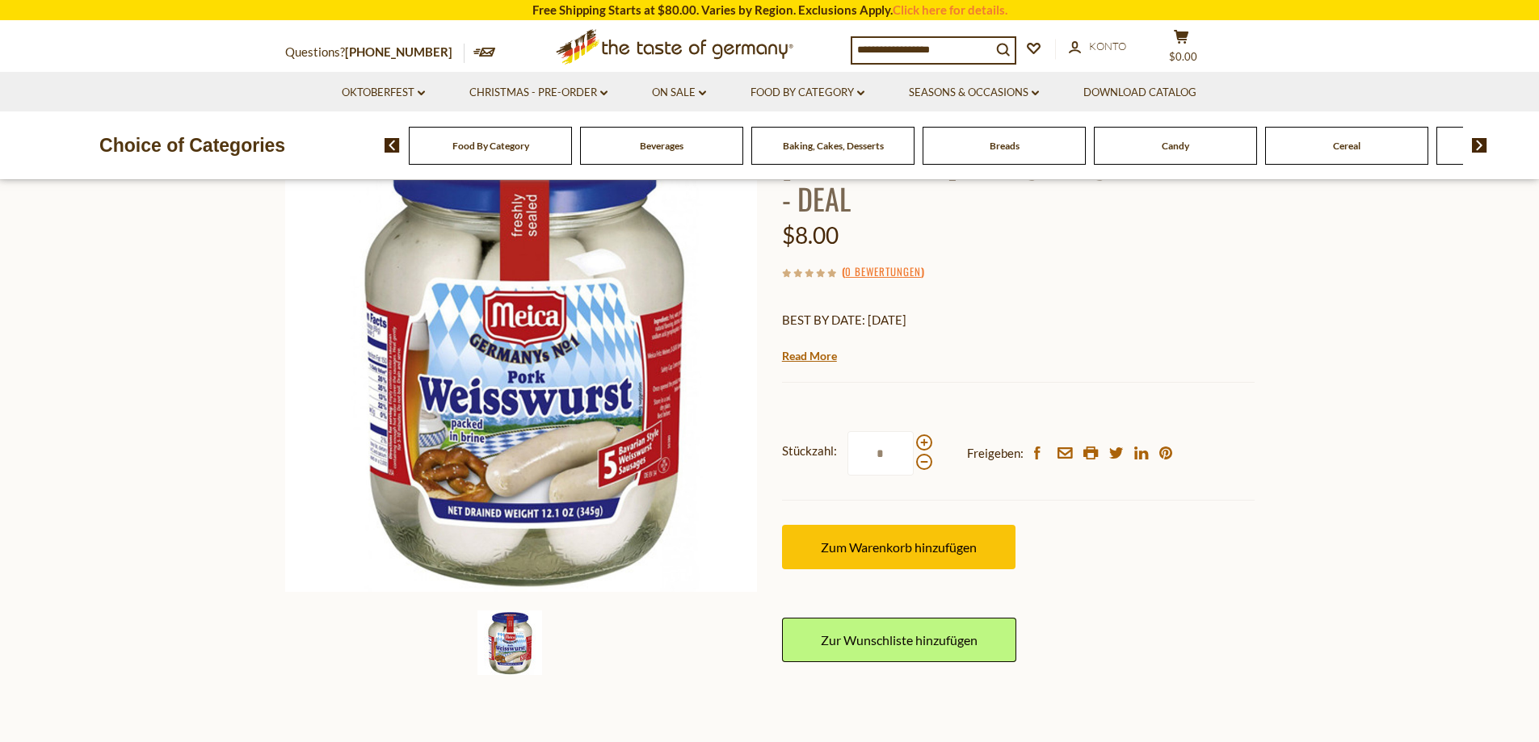
scroll to position [81, 0]
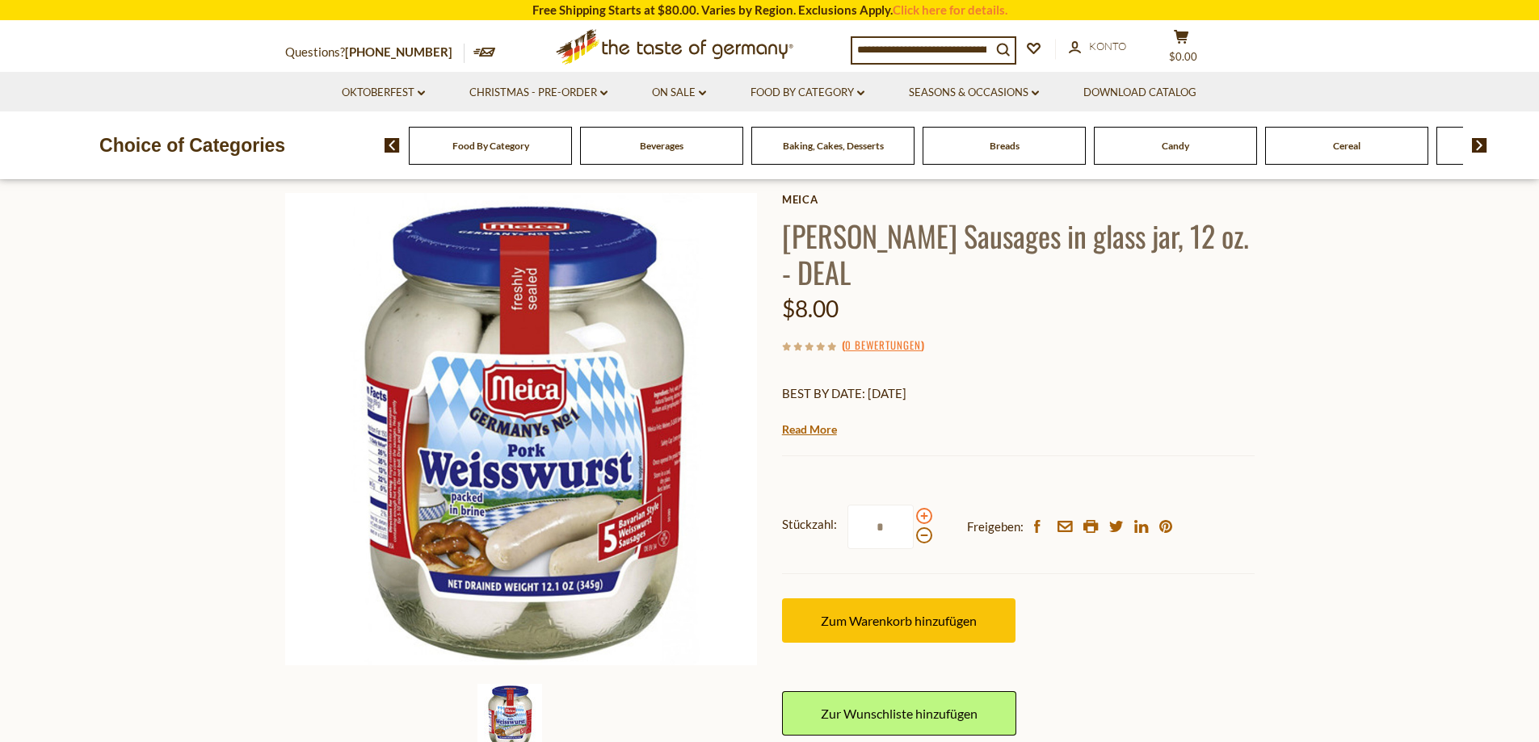
click at [922, 516] on span at bounding box center [924, 516] width 16 height 16
click at [914, 516] on input "*" at bounding box center [880, 527] width 66 height 44
click at [922, 516] on span at bounding box center [924, 516] width 16 height 16
click at [914, 516] on input "*" at bounding box center [880, 527] width 66 height 44
click at [921, 536] on span at bounding box center [924, 535] width 16 height 16
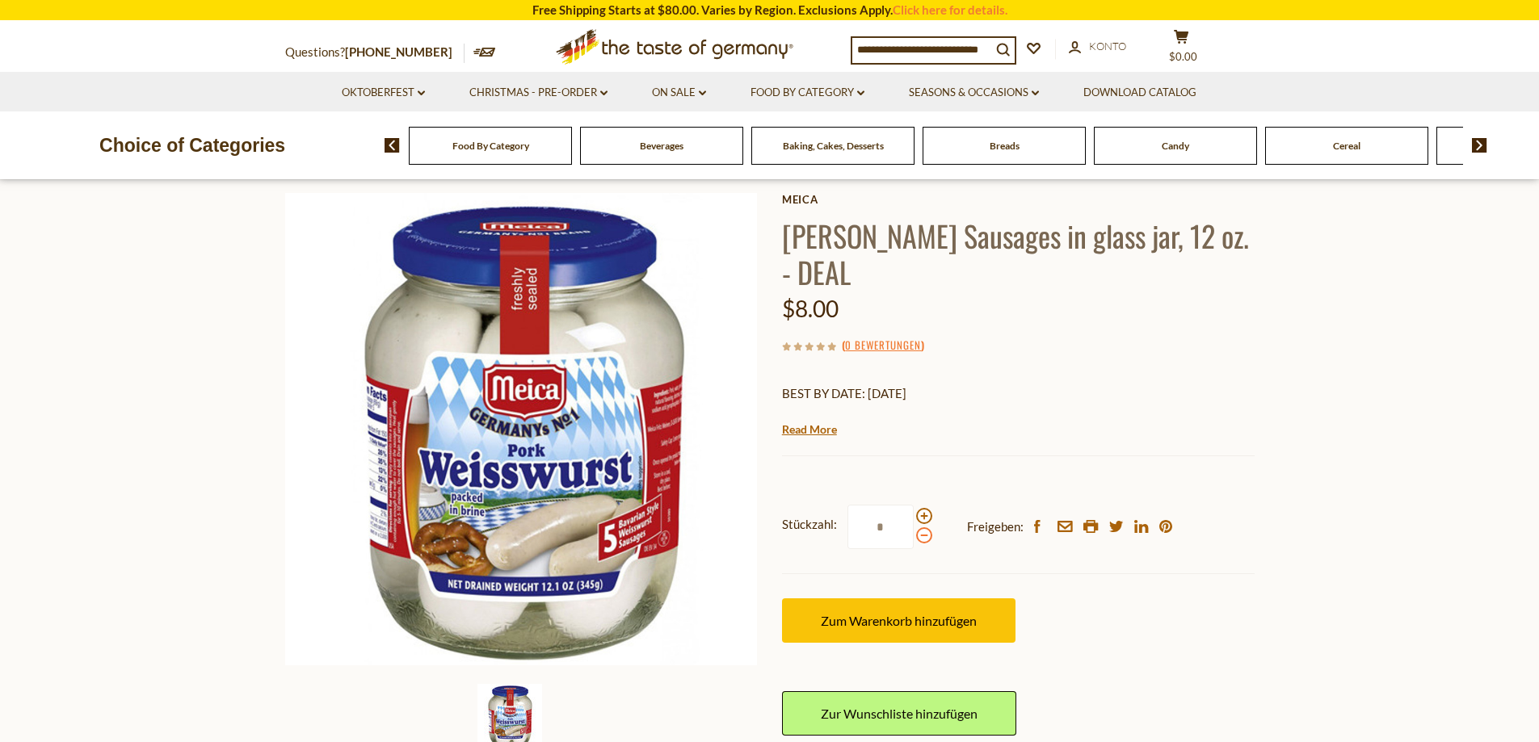
click at [914, 536] on input "*" at bounding box center [880, 527] width 66 height 44
click at [921, 536] on span at bounding box center [924, 535] width 16 height 16
click at [914, 536] on input "*" at bounding box center [880, 527] width 66 height 44
click at [924, 516] on span at bounding box center [924, 516] width 16 height 16
click at [914, 516] on input "*" at bounding box center [880, 527] width 66 height 44
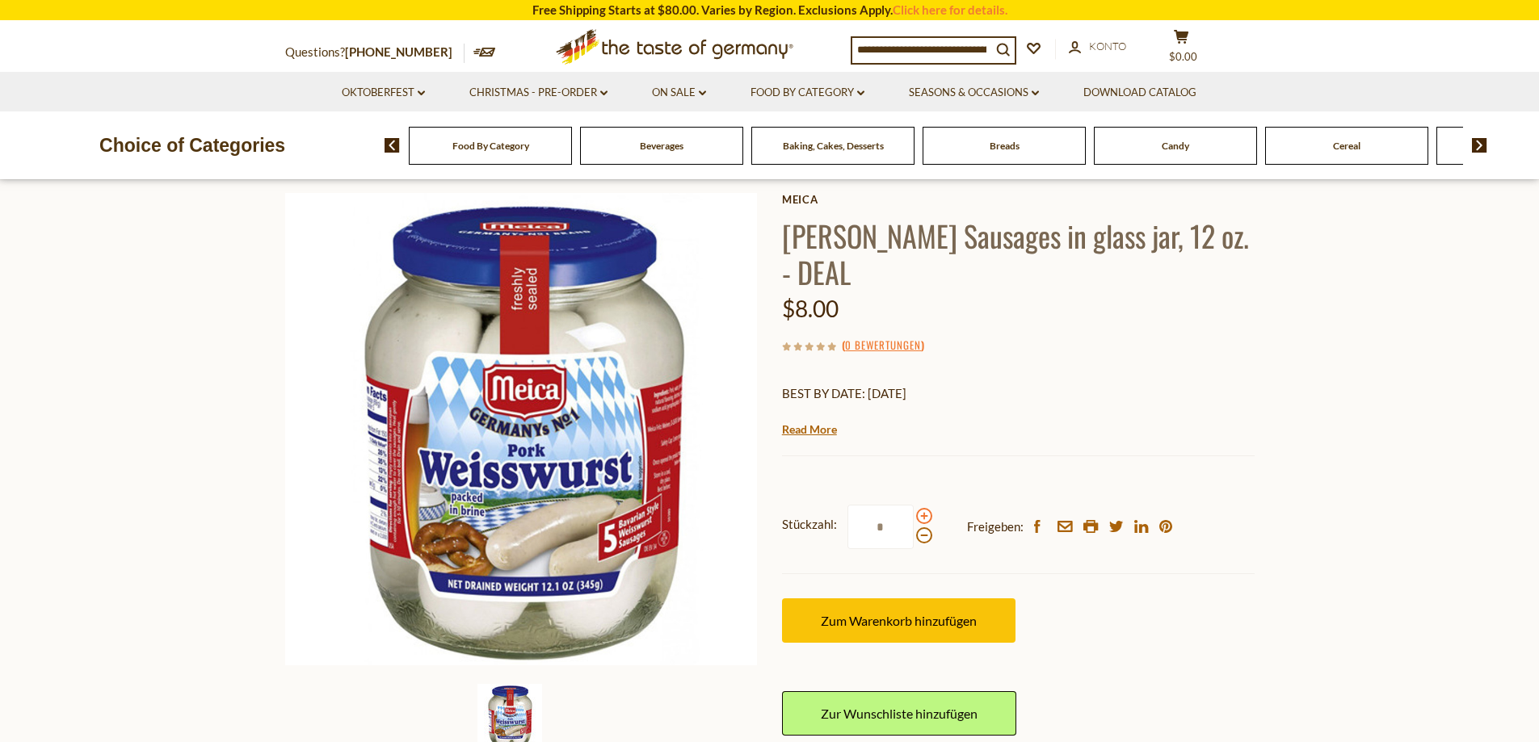
click at [924, 516] on span at bounding box center [924, 516] width 16 height 16
click at [914, 516] on input "*" at bounding box center [880, 527] width 66 height 44
click at [924, 516] on span at bounding box center [924, 516] width 16 height 16
click at [914, 516] on input "*" at bounding box center [880, 527] width 66 height 44
click at [924, 516] on span at bounding box center [924, 516] width 16 height 16
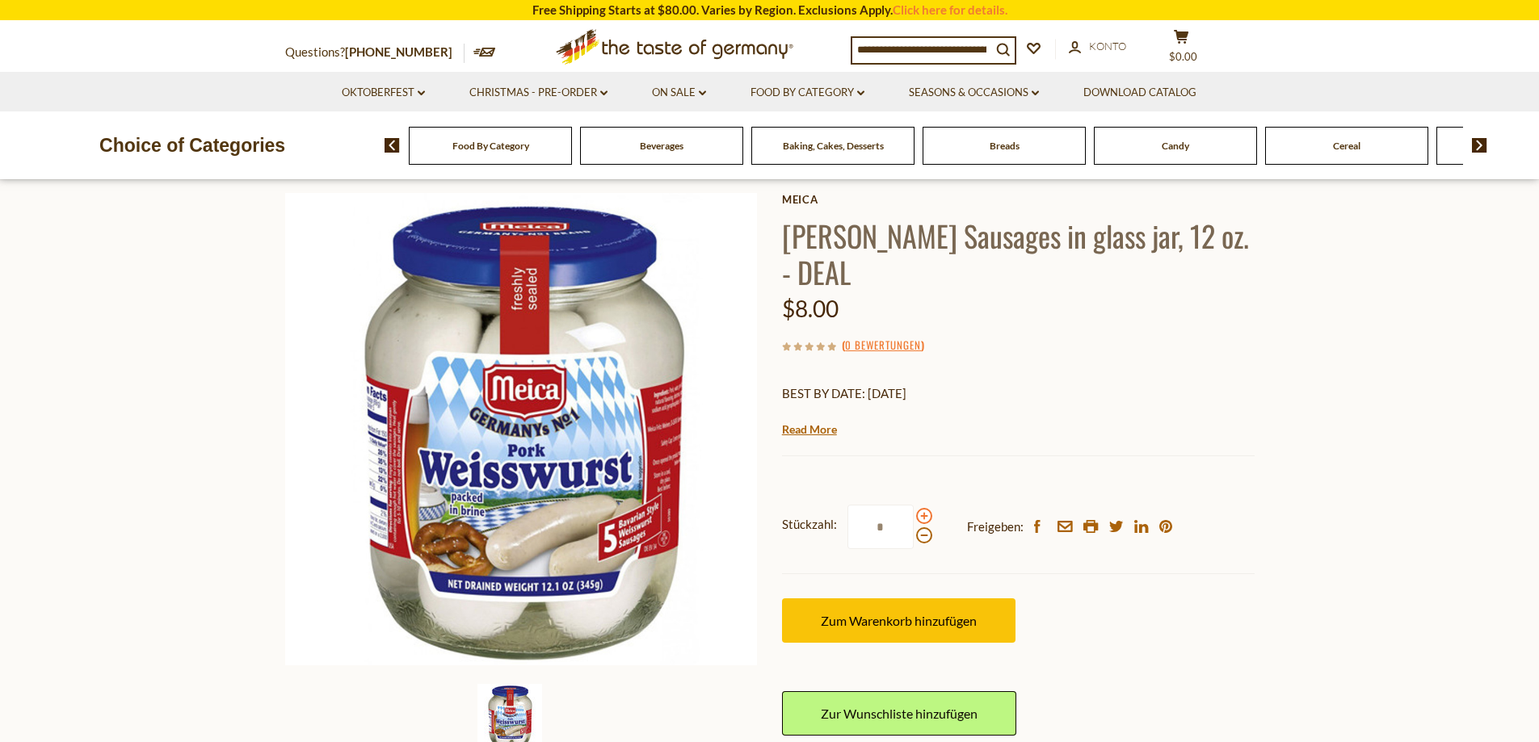
click at [914, 516] on input "*" at bounding box center [880, 527] width 66 height 44
click at [924, 516] on span at bounding box center [924, 516] width 16 height 16
click at [914, 516] on input "*" at bounding box center [880, 527] width 66 height 44
click at [924, 516] on span at bounding box center [924, 516] width 16 height 16
click at [914, 516] on input "**" at bounding box center [880, 527] width 66 height 44
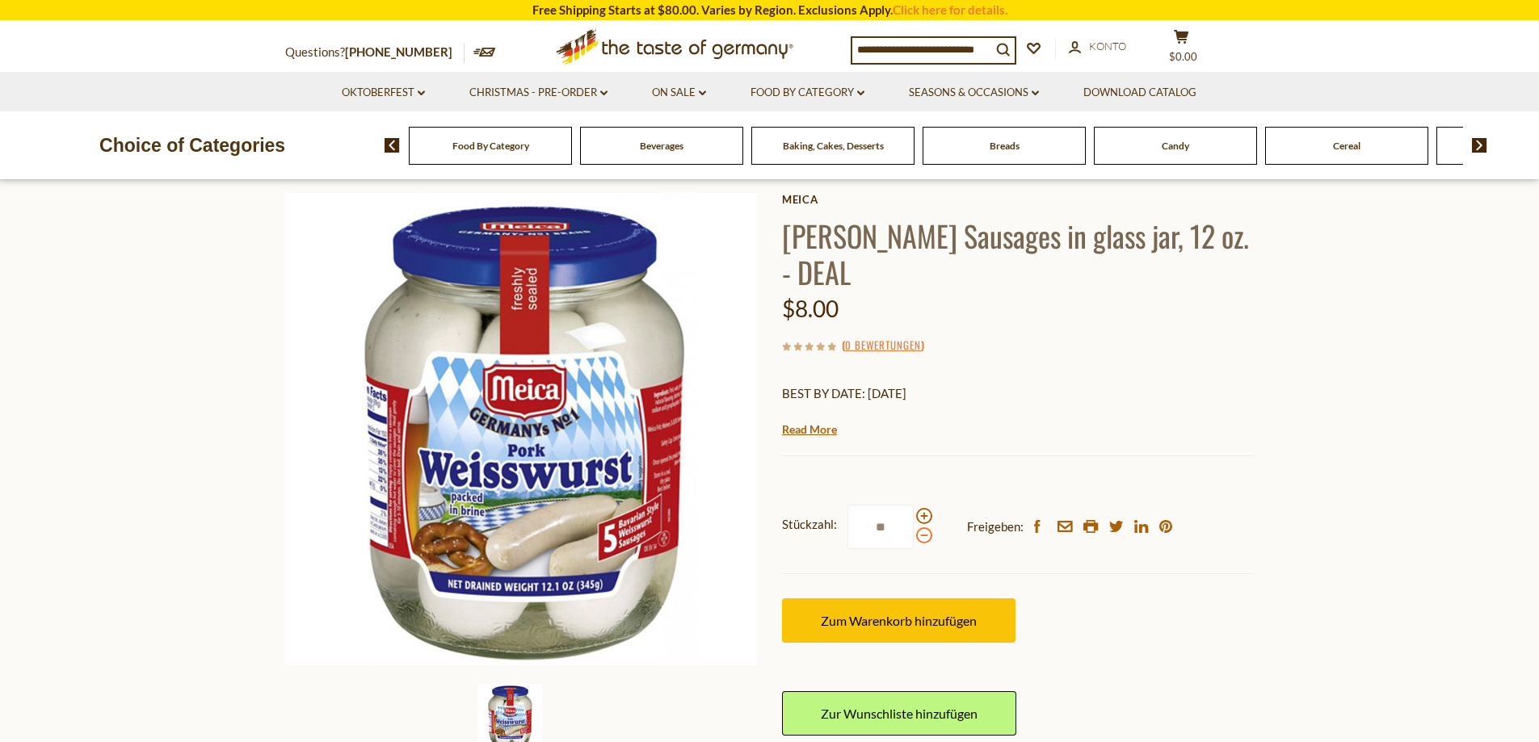
click at [921, 536] on span at bounding box center [924, 535] width 16 height 16
click at [914, 536] on input "**" at bounding box center [880, 527] width 66 height 44
click at [921, 536] on span at bounding box center [924, 535] width 16 height 16
click at [914, 536] on input "**" at bounding box center [880, 527] width 66 height 44
click at [921, 536] on span at bounding box center [924, 535] width 16 height 16
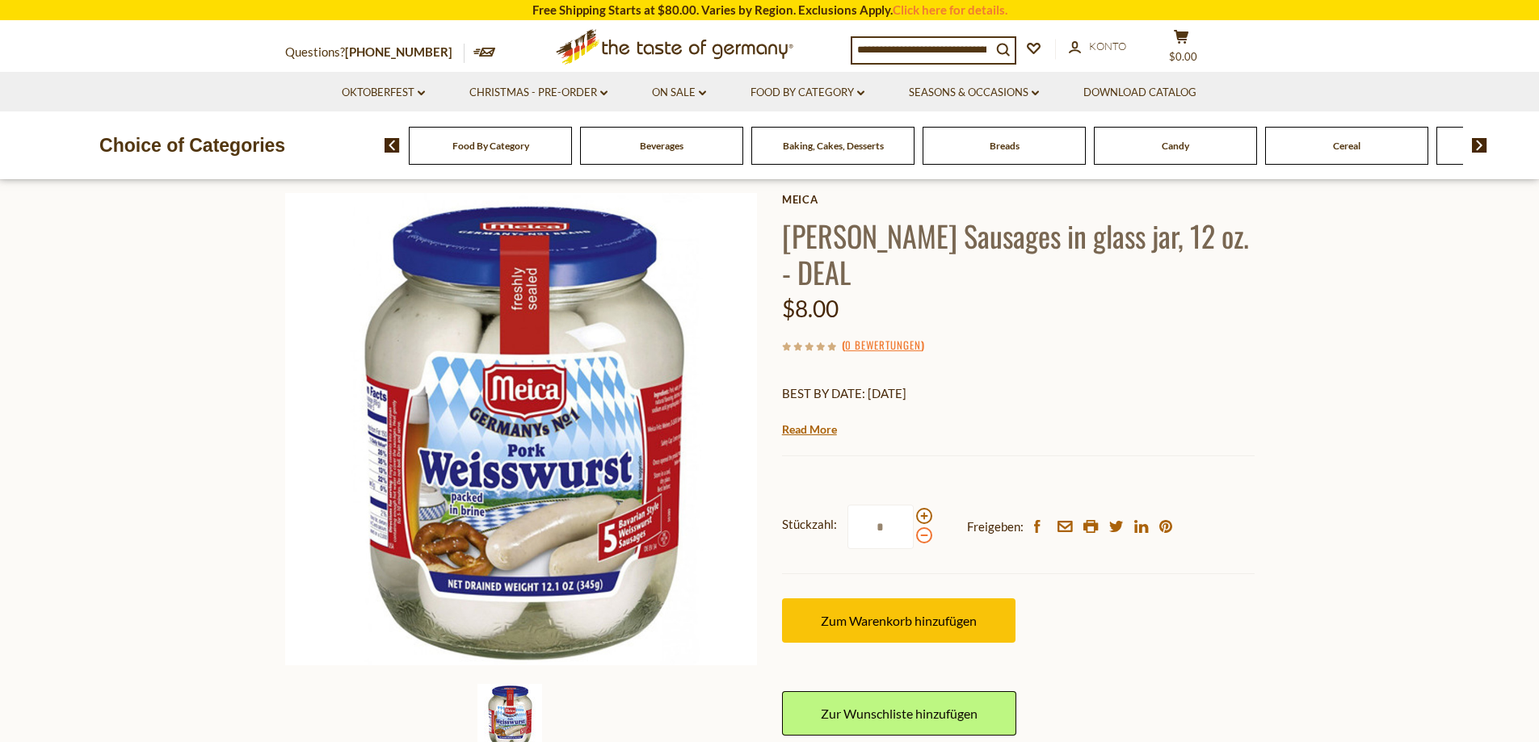
click at [914, 536] on input "*" at bounding box center [880, 527] width 66 height 44
click at [921, 536] on span at bounding box center [924, 535] width 16 height 16
click at [914, 536] on input "*" at bounding box center [880, 527] width 66 height 44
click at [921, 536] on span at bounding box center [924, 535] width 16 height 16
click at [914, 536] on input "*" at bounding box center [880, 527] width 66 height 44
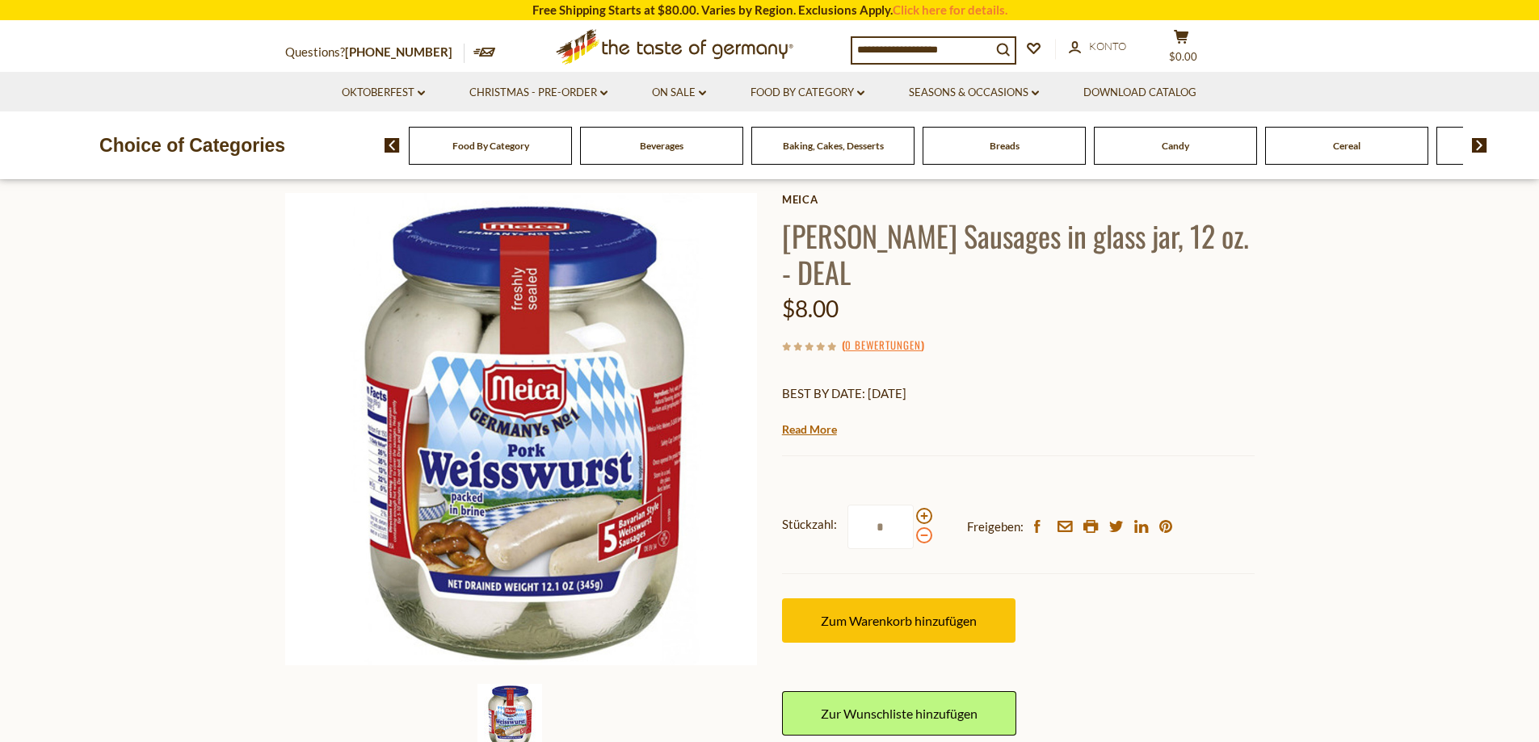
click at [920, 536] on span at bounding box center [924, 535] width 16 height 16
click at [914, 536] on input "*" at bounding box center [880, 527] width 66 height 44
type input "*"
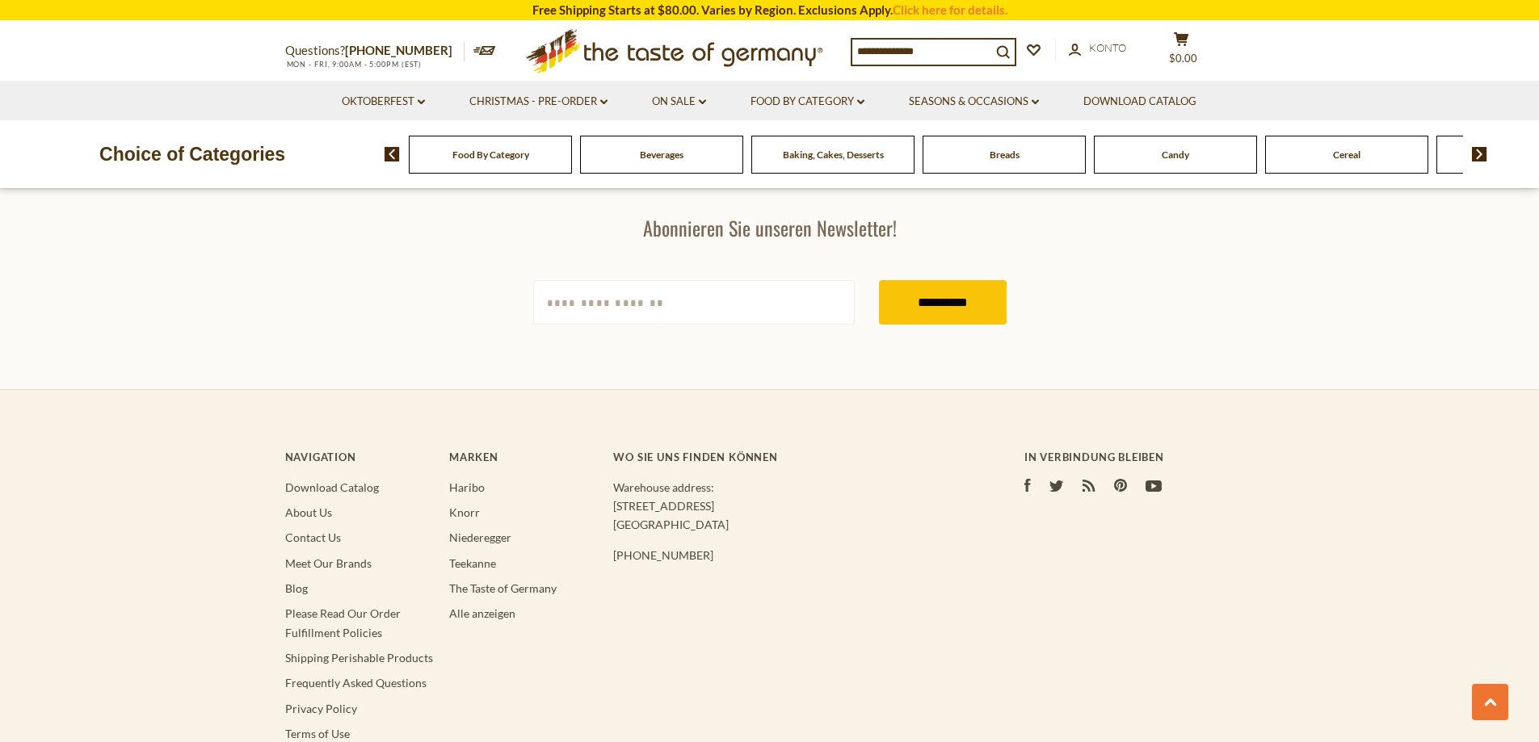
type input "*****"
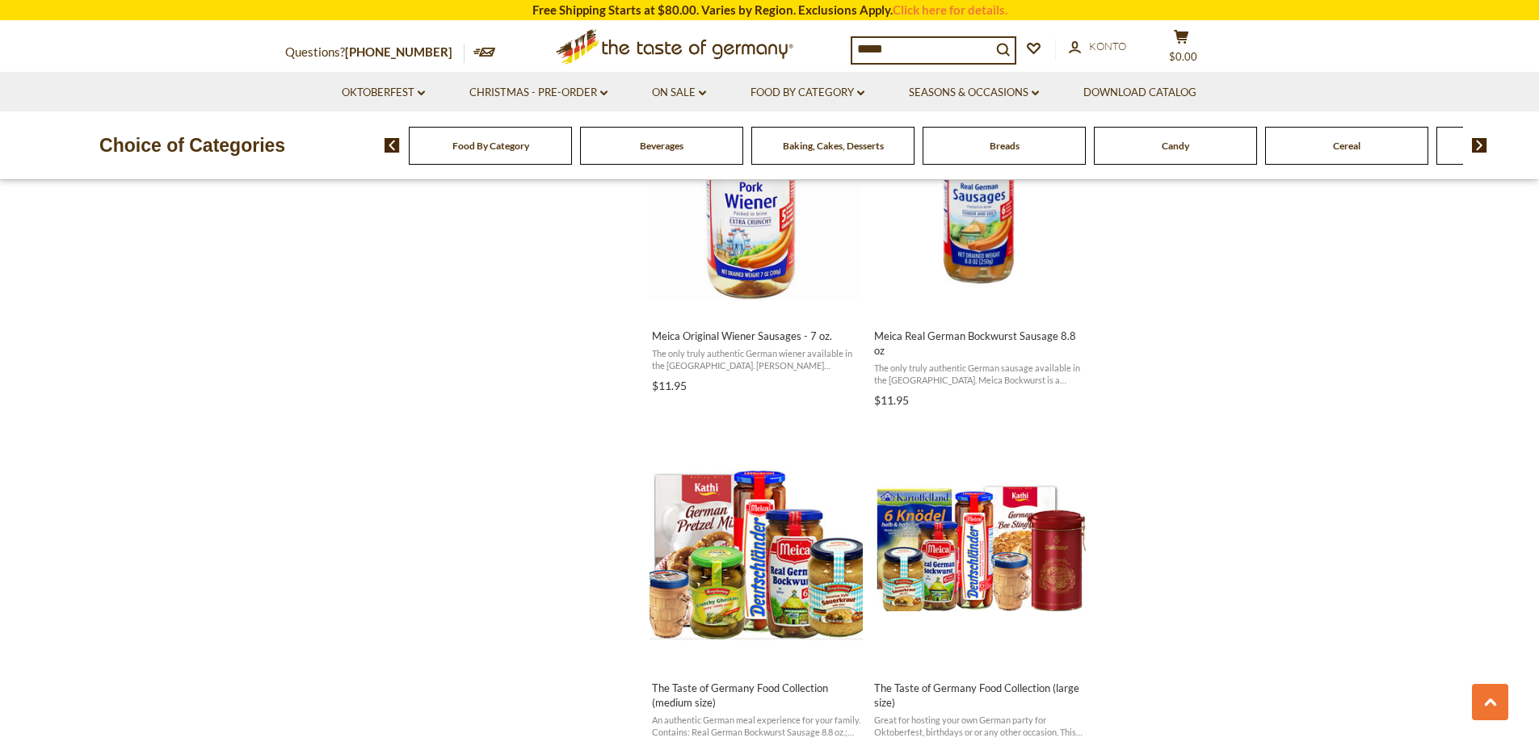
scroll to position [1535, 0]
